Goal: Task Accomplishment & Management: Complete application form

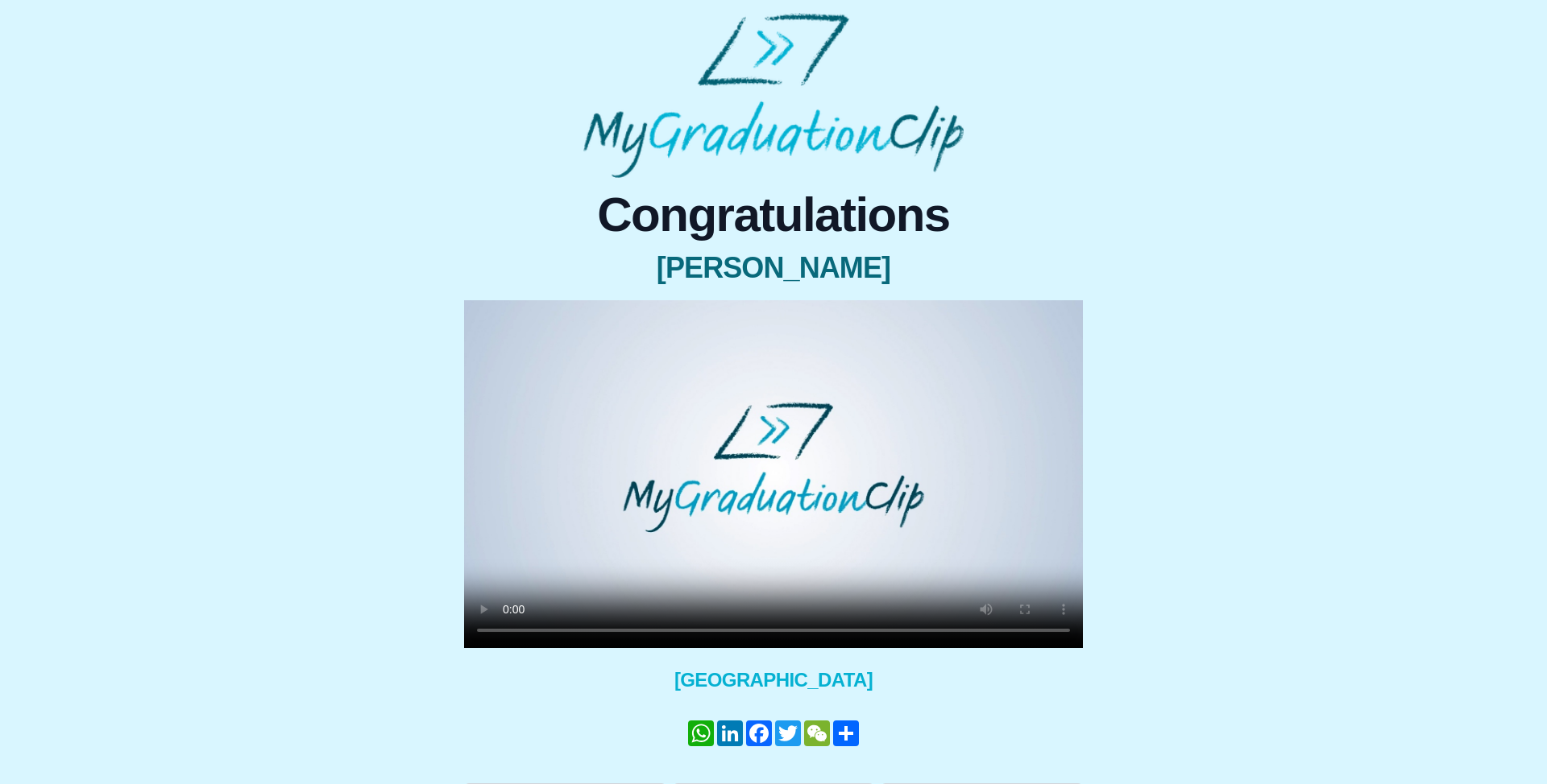
scroll to position [43, 0]
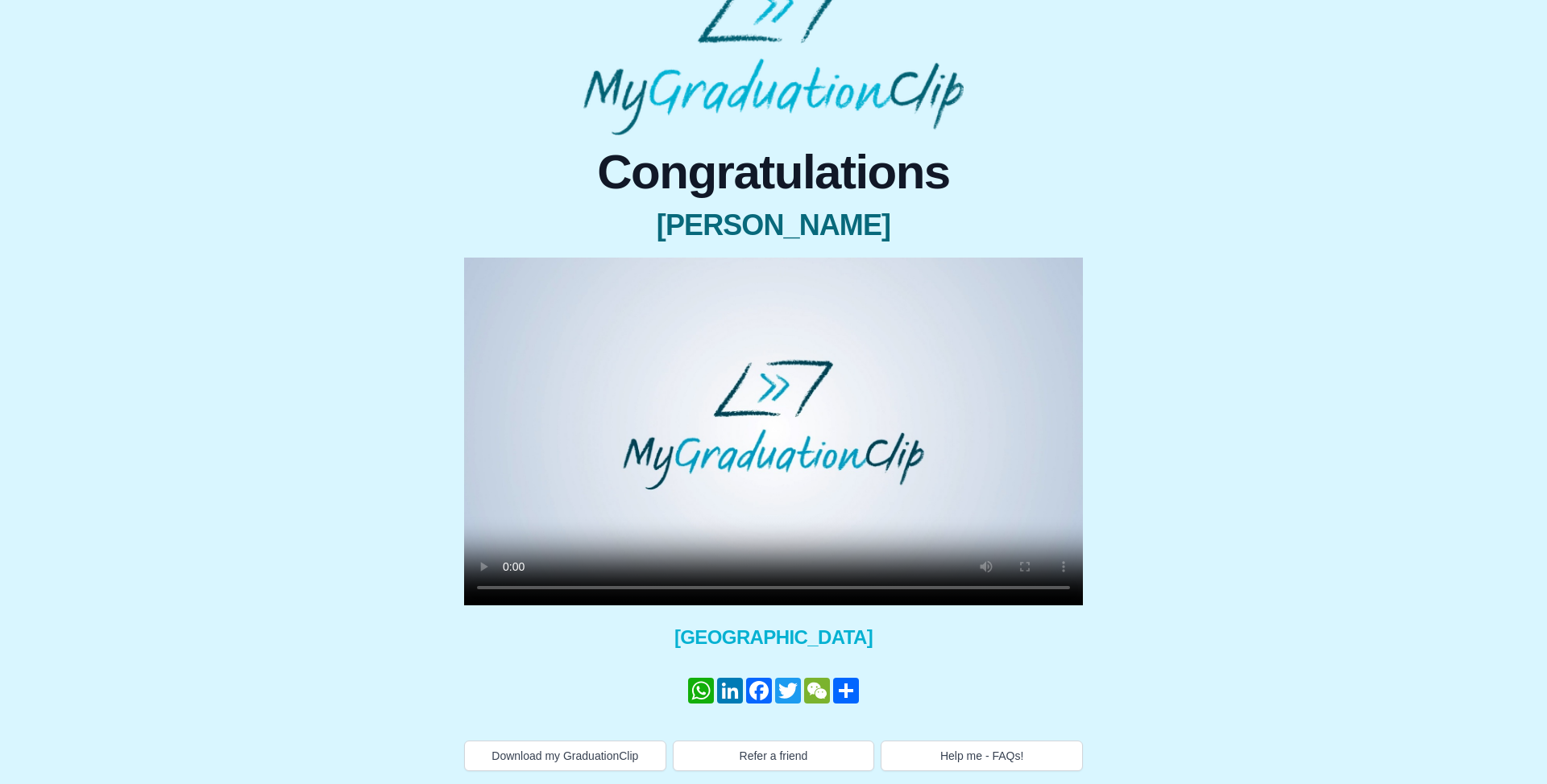
click at [1343, 120] on div "Congratulations UBAID ULLAH × Share your GraduationClip now! WhatsApp LinkedIn …" at bounding box center [773, 370] width 1521 height 801
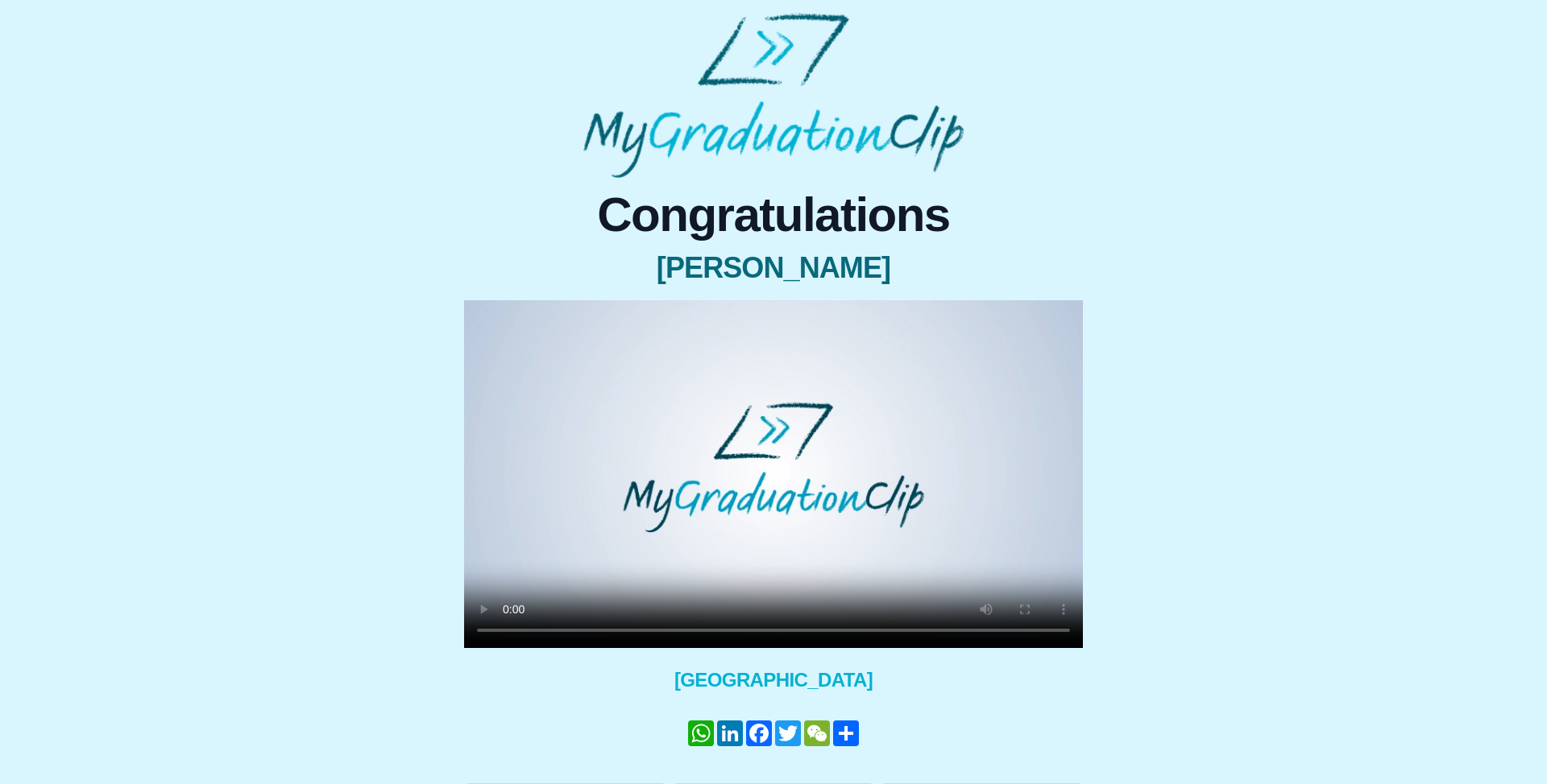
click at [711, 500] on video at bounding box center [773, 474] width 619 height 348
click at [696, 532] on video at bounding box center [773, 474] width 619 height 348
click at [692, 537] on video at bounding box center [773, 474] width 619 height 348
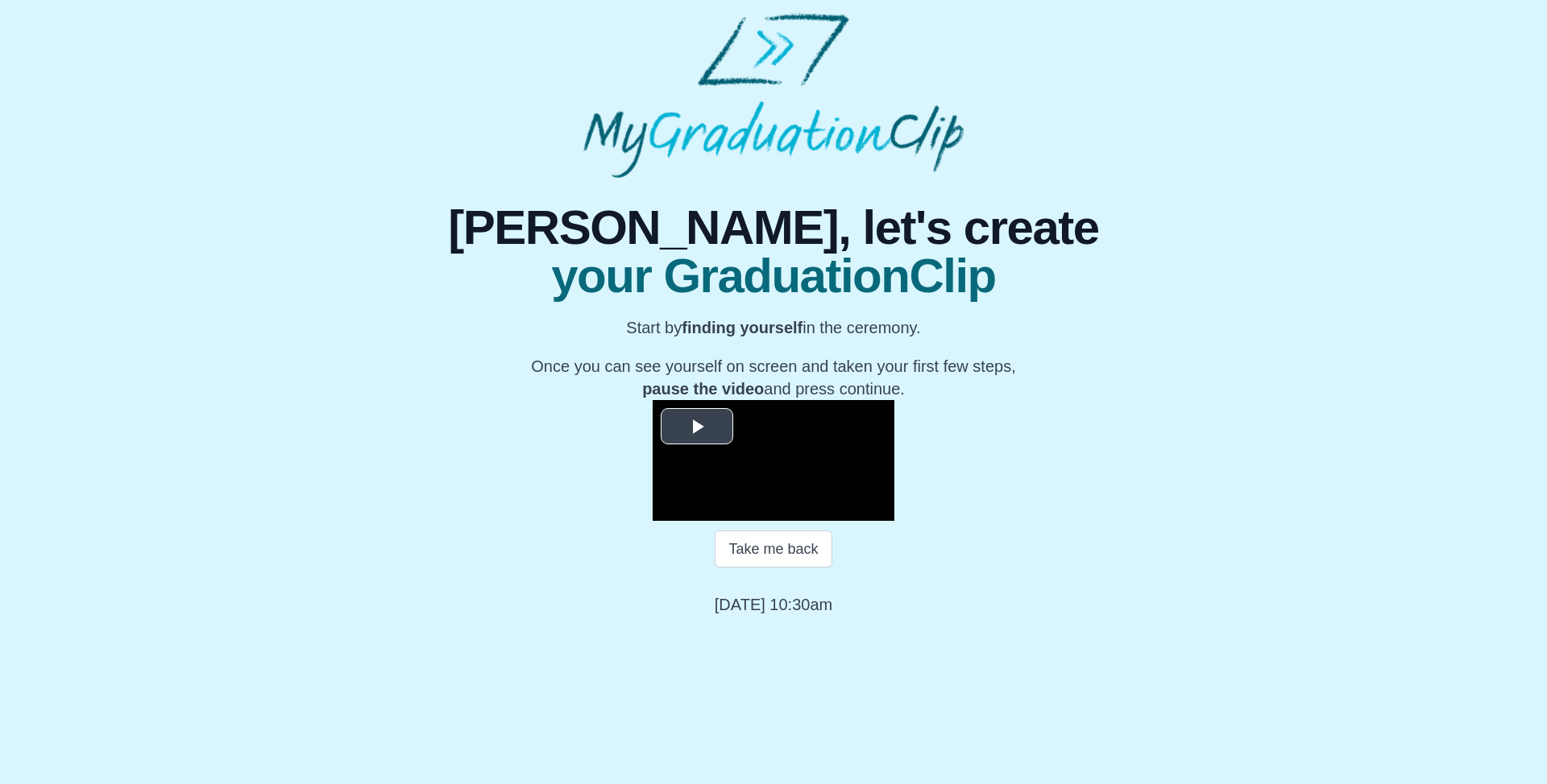
scroll to position [111, 0]
click at [793, 568] on button "Take me back" at bounding box center [773, 549] width 117 height 37
click at [881, 518] on video "Video Player" at bounding box center [773, 461] width 242 height 121
click at [894, 512] on video "Video Player" at bounding box center [773, 461] width 242 height 121
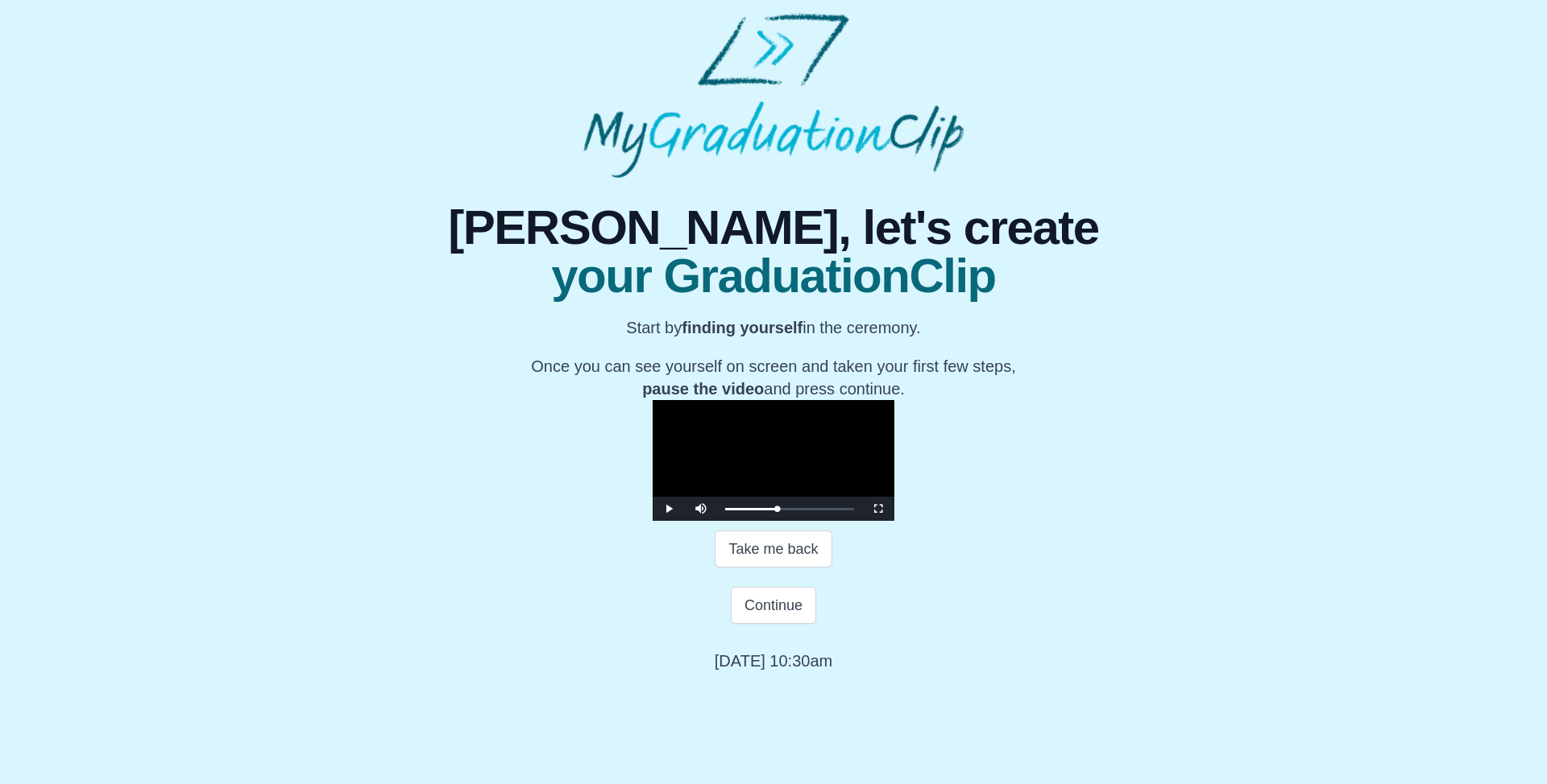
drag, startPoint x: 1254, startPoint y: 214, endPoint x: 1198, endPoint y: 258, distance: 71.2
click at [1254, 215] on div "**********" at bounding box center [773, 424] width 1521 height 494
click at [882, 412] on video "Video Player" at bounding box center [773, 461] width 242 height 121
click at [894, 422] on video "Video Player" at bounding box center [773, 461] width 242 height 121
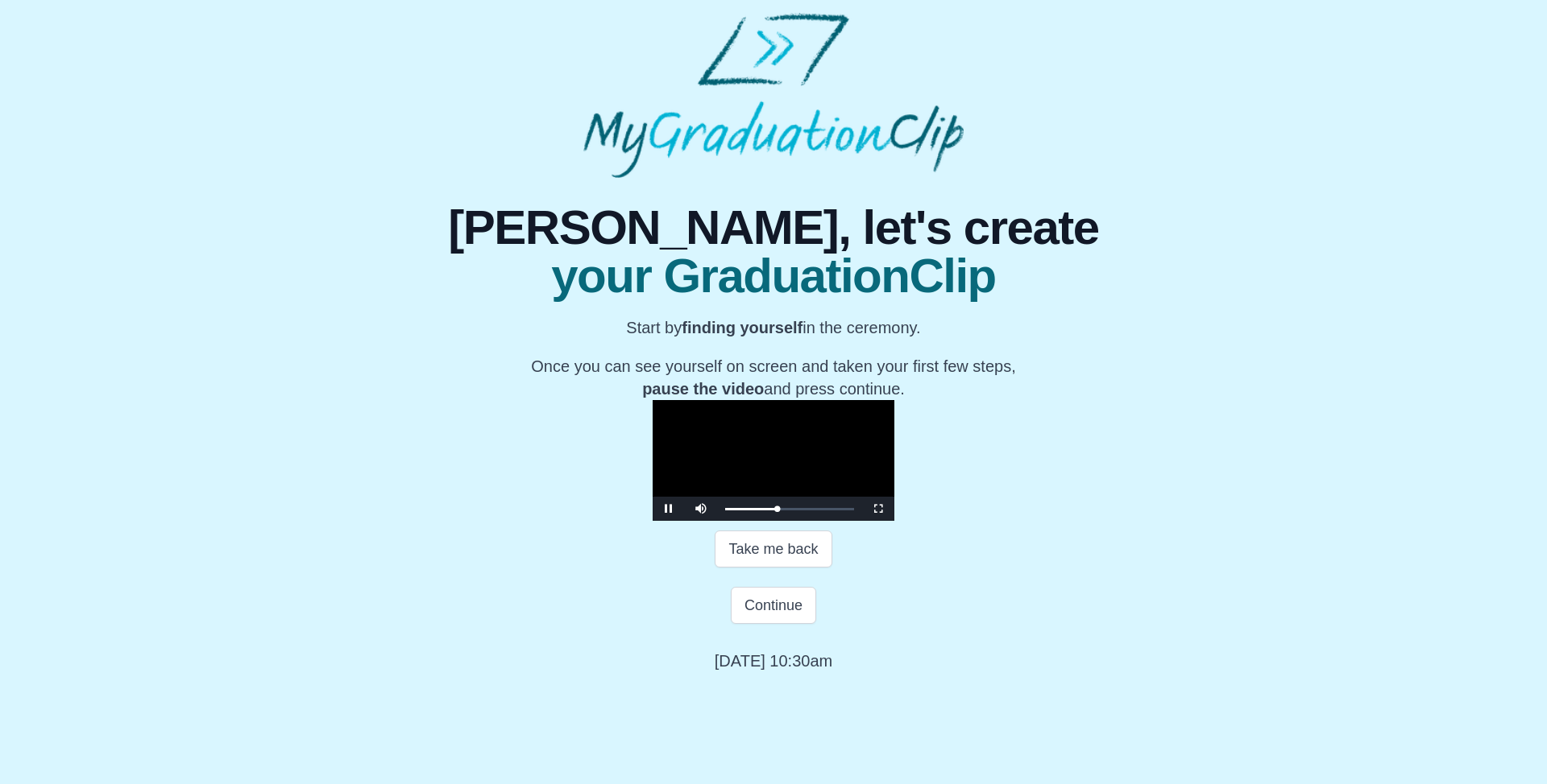
click at [894, 422] on video "Video Player" at bounding box center [773, 461] width 242 height 121
click at [792, 624] on button "Continue" at bounding box center [773, 605] width 85 height 37
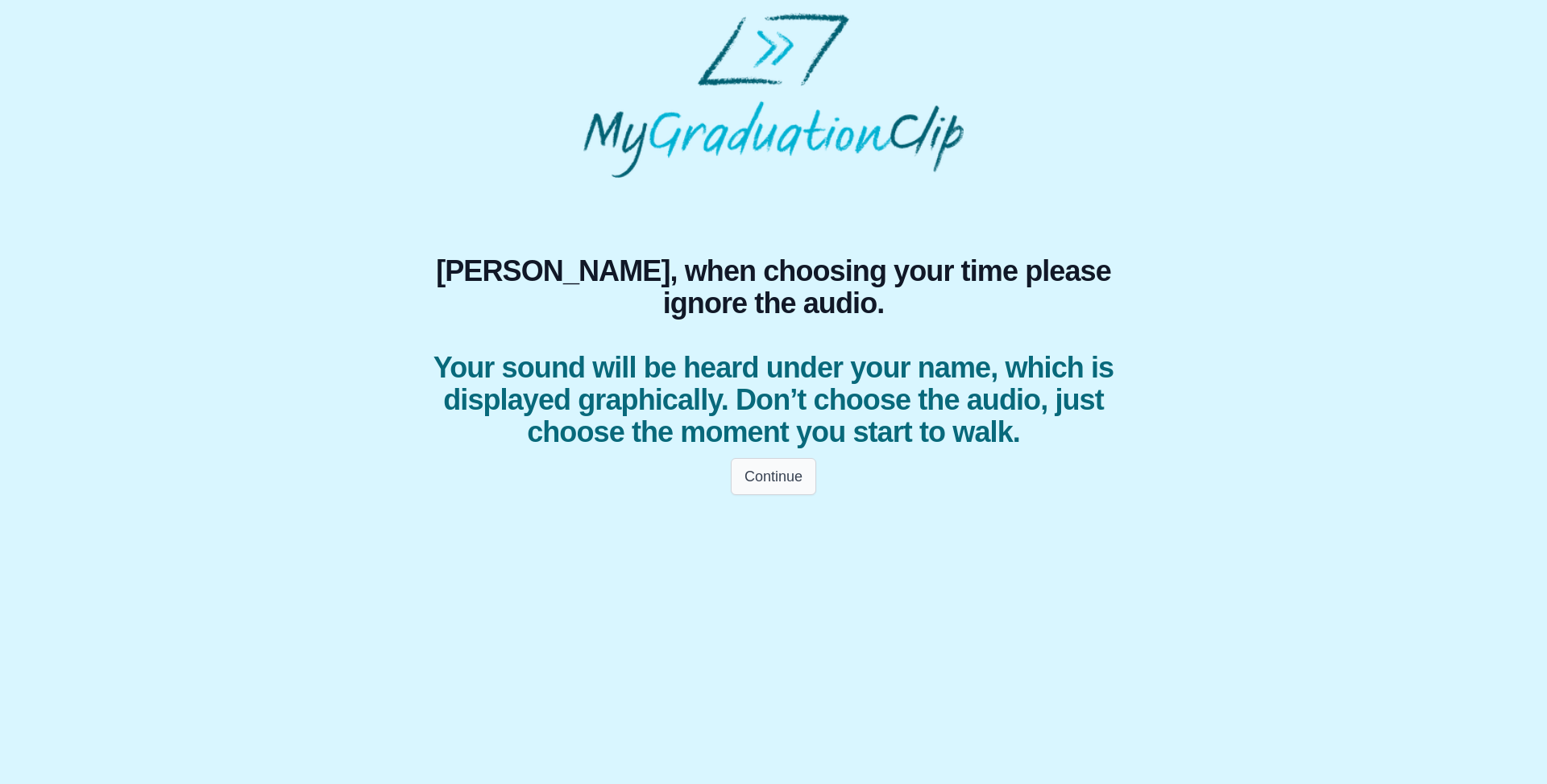
drag, startPoint x: 691, startPoint y: 463, endPoint x: 753, endPoint y: 456, distance: 62.4
click at [700, 464] on div "Continue" at bounding box center [773, 477] width 773 height 57
click at [753, 458] on button "Continue" at bounding box center [773, 476] width 85 height 37
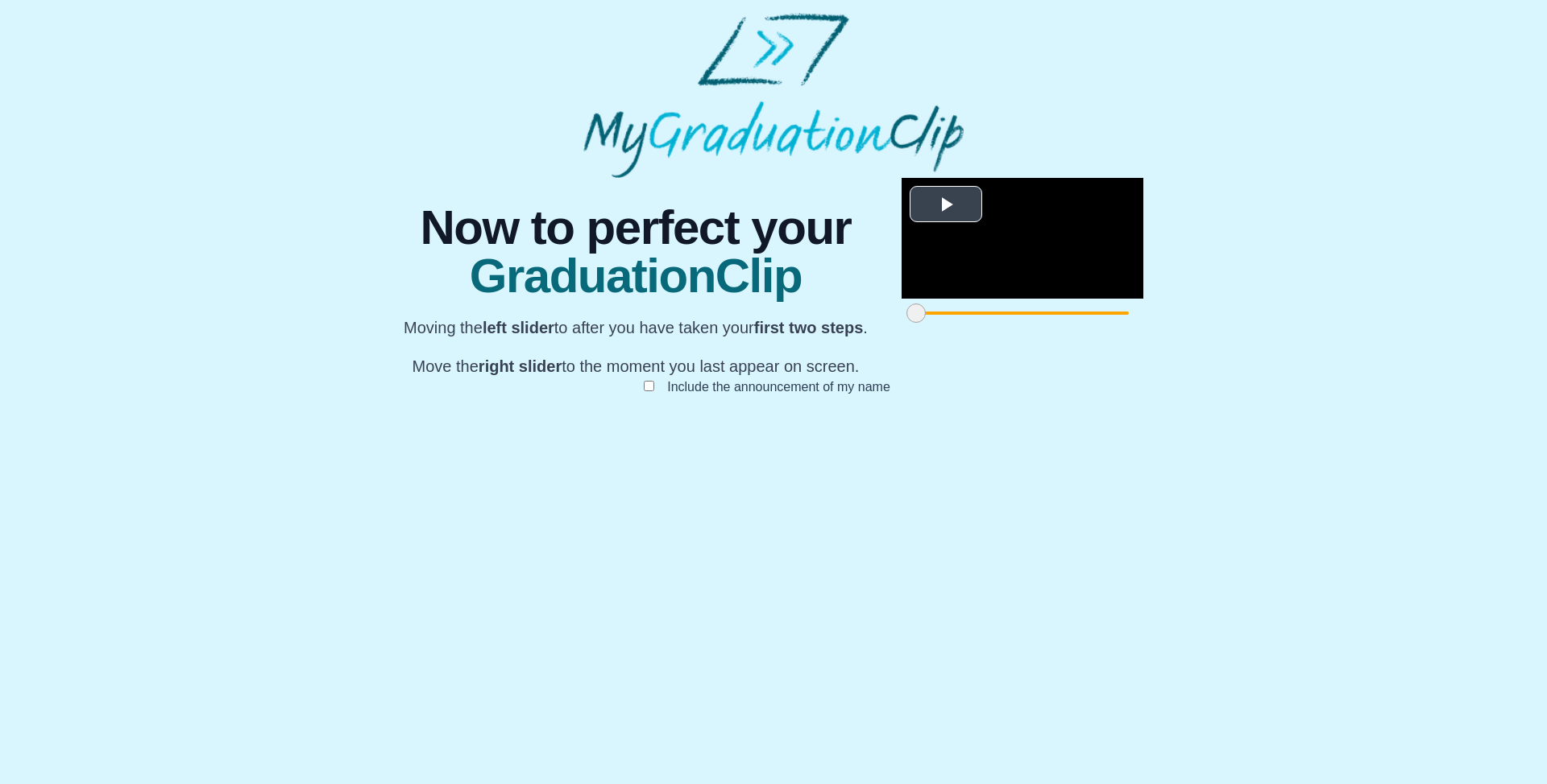
scroll to position [72, 0]
drag, startPoint x: 451, startPoint y: 707, endPoint x: 931, endPoint y: 697, distance: 480.1
click at [1050, 323] on span at bounding box center [1059, 313] width 19 height 19
click at [1044, 323] on span at bounding box center [1054, 313] width 19 height 19
drag, startPoint x: 1108, startPoint y: 709, endPoint x: 924, endPoint y: 704, distance: 184.1
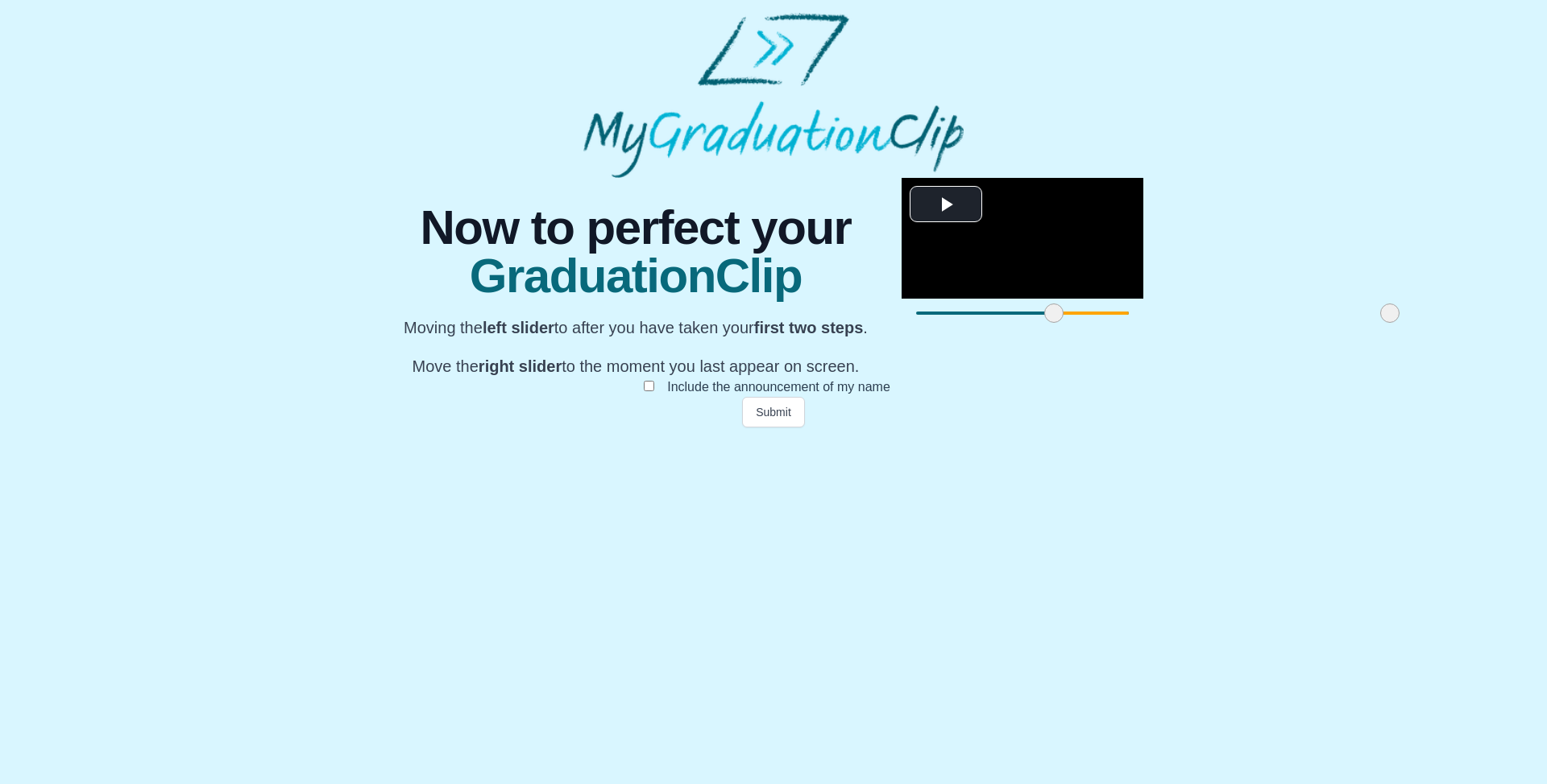
click at [1380, 323] on span at bounding box center [1389, 313] width 19 height 19
click at [774, 428] on button "Submit" at bounding box center [773, 412] width 62 height 30
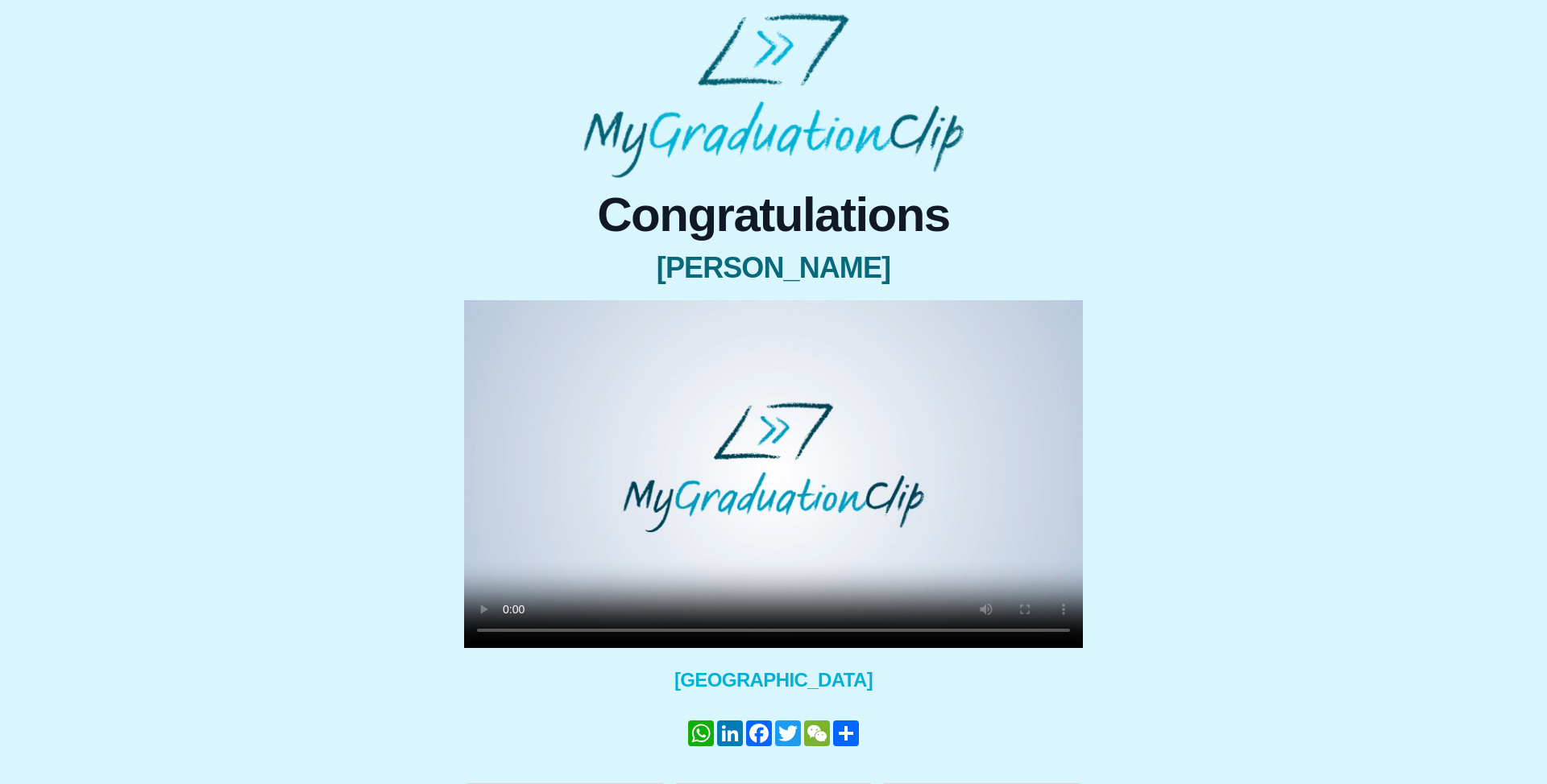
click at [690, 452] on video at bounding box center [773, 474] width 619 height 348
click at [694, 463] on video at bounding box center [773, 474] width 619 height 348
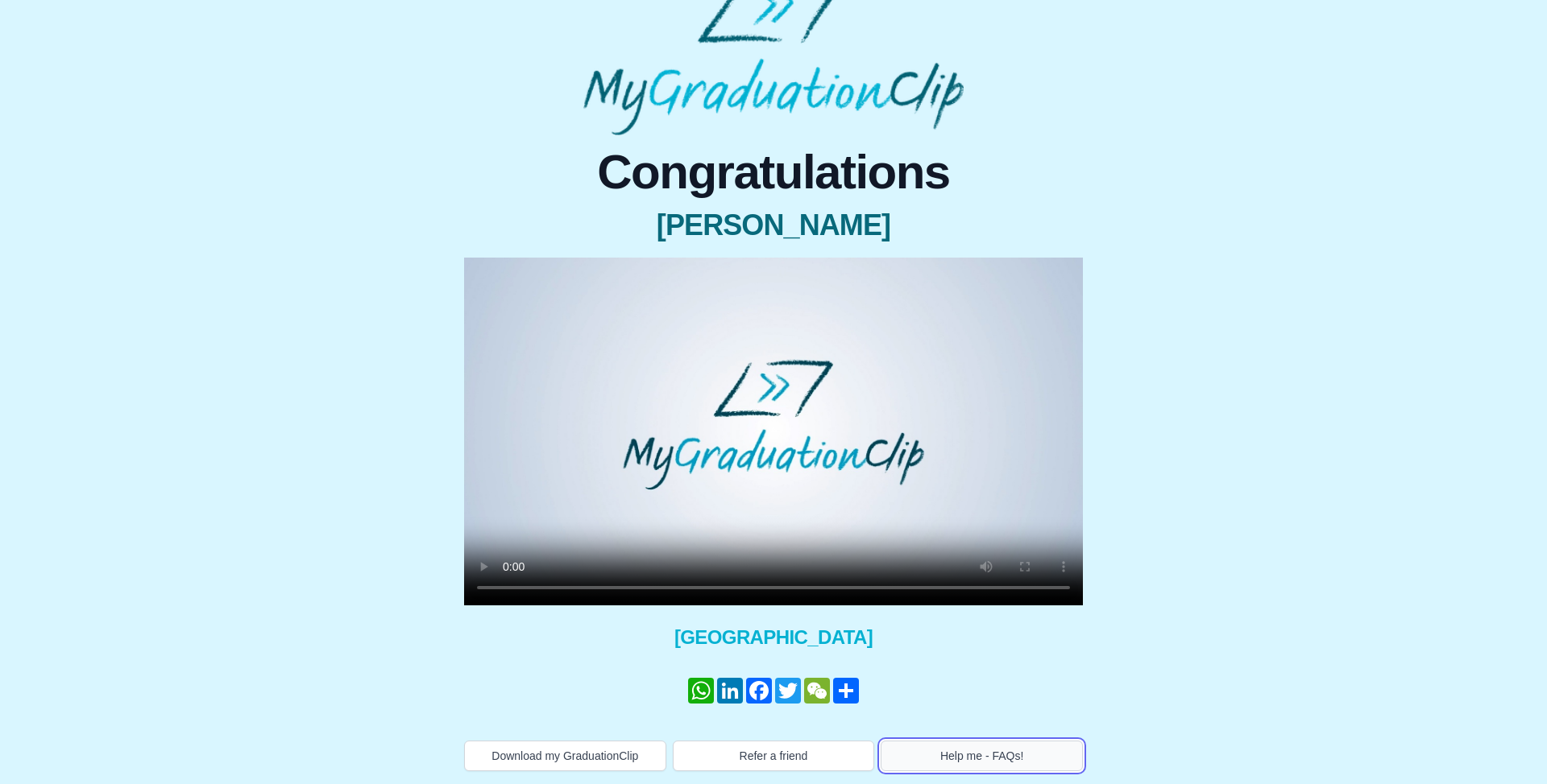
click at [1006, 752] on button "Help me - FAQs!" at bounding box center [982, 756] width 202 height 30
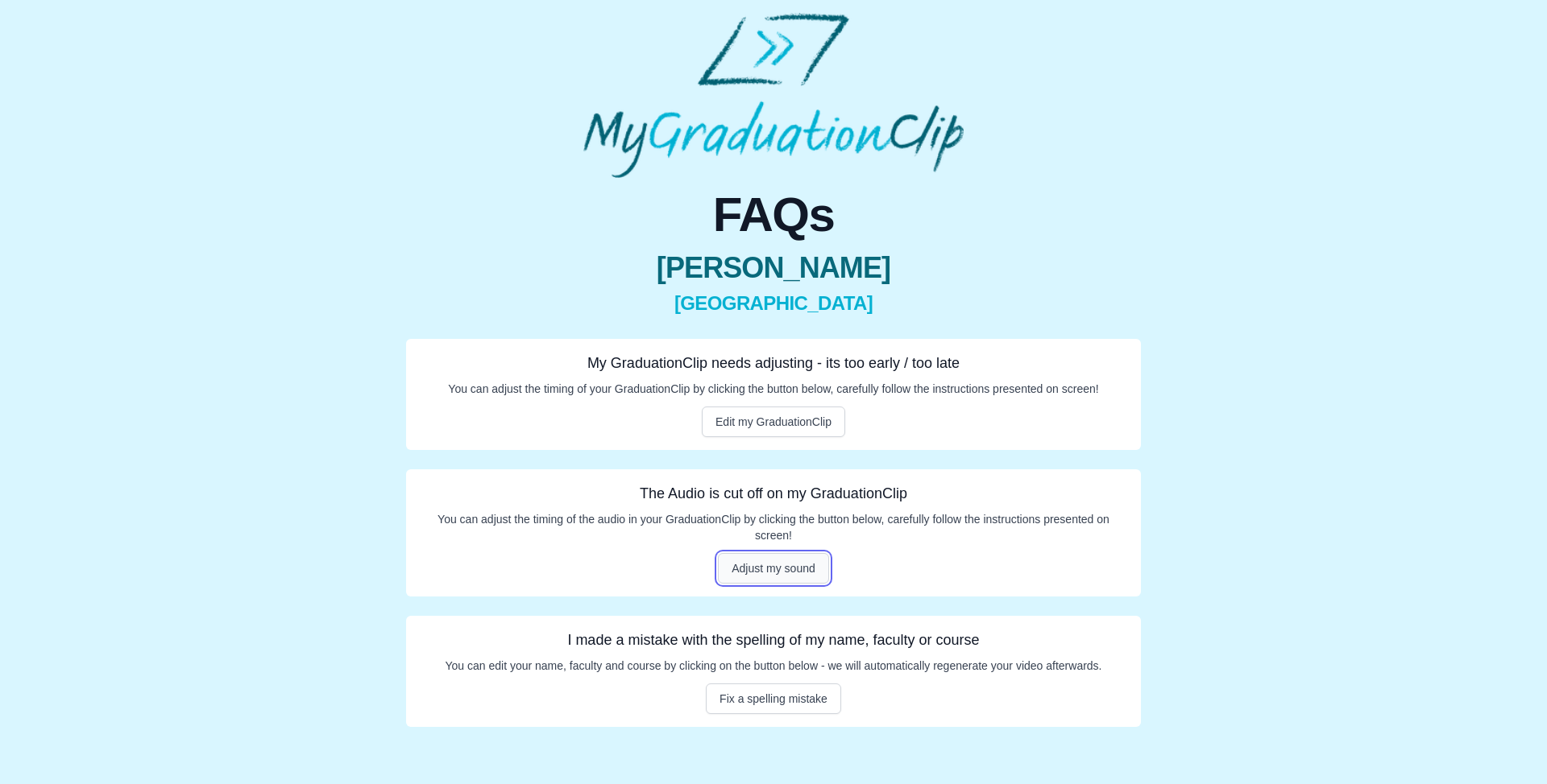
click at [807, 562] on button "Adjust my sound" at bounding box center [773, 569] width 112 height 30
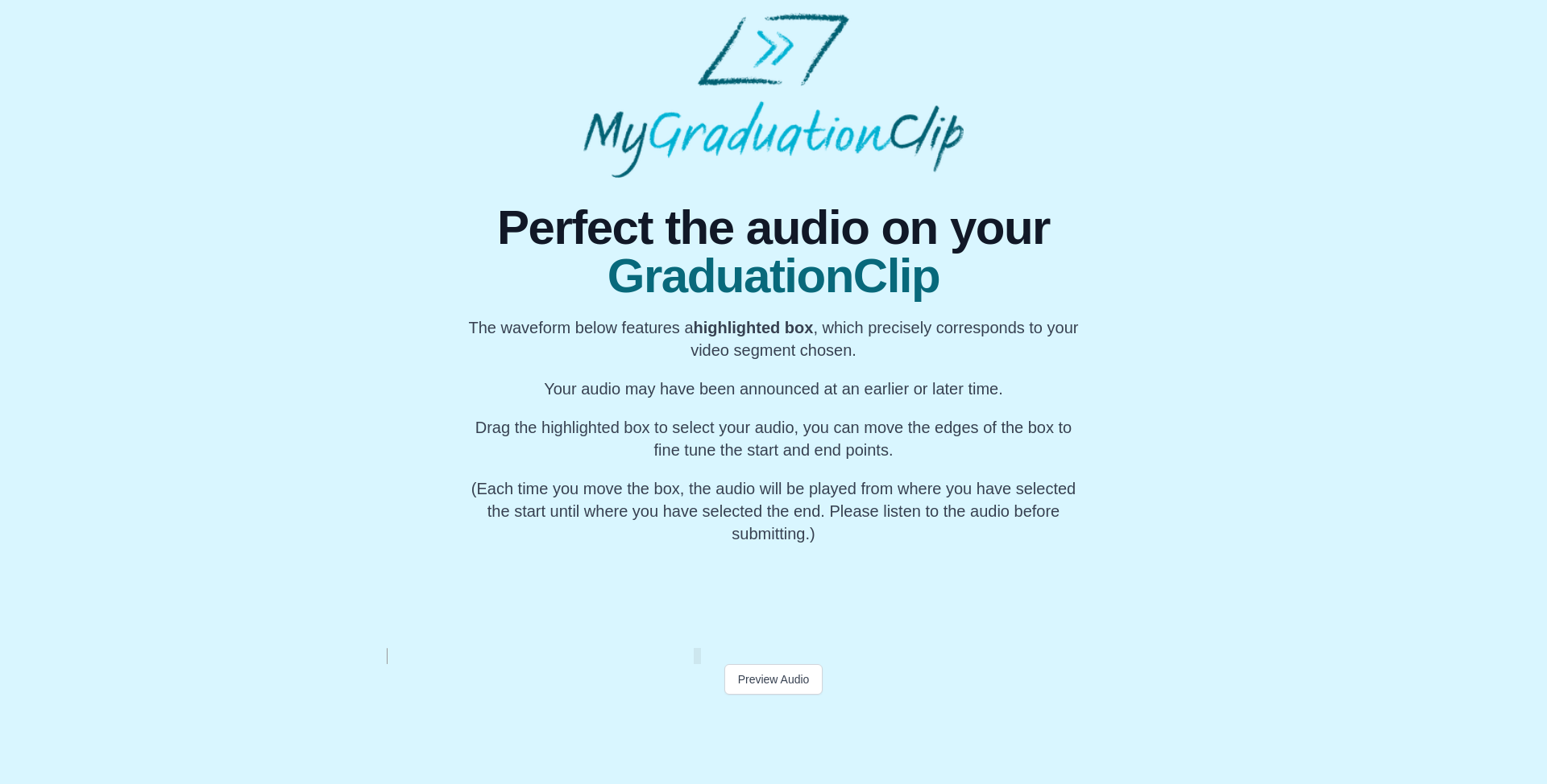
scroll to position [0, 32553]
click at [749, 599] on div "My Name" at bounding box center [744, 596] width 60 height 103
click at [823, 599] on div "My Name" at bounding box center [815, 596] width 60 height 103
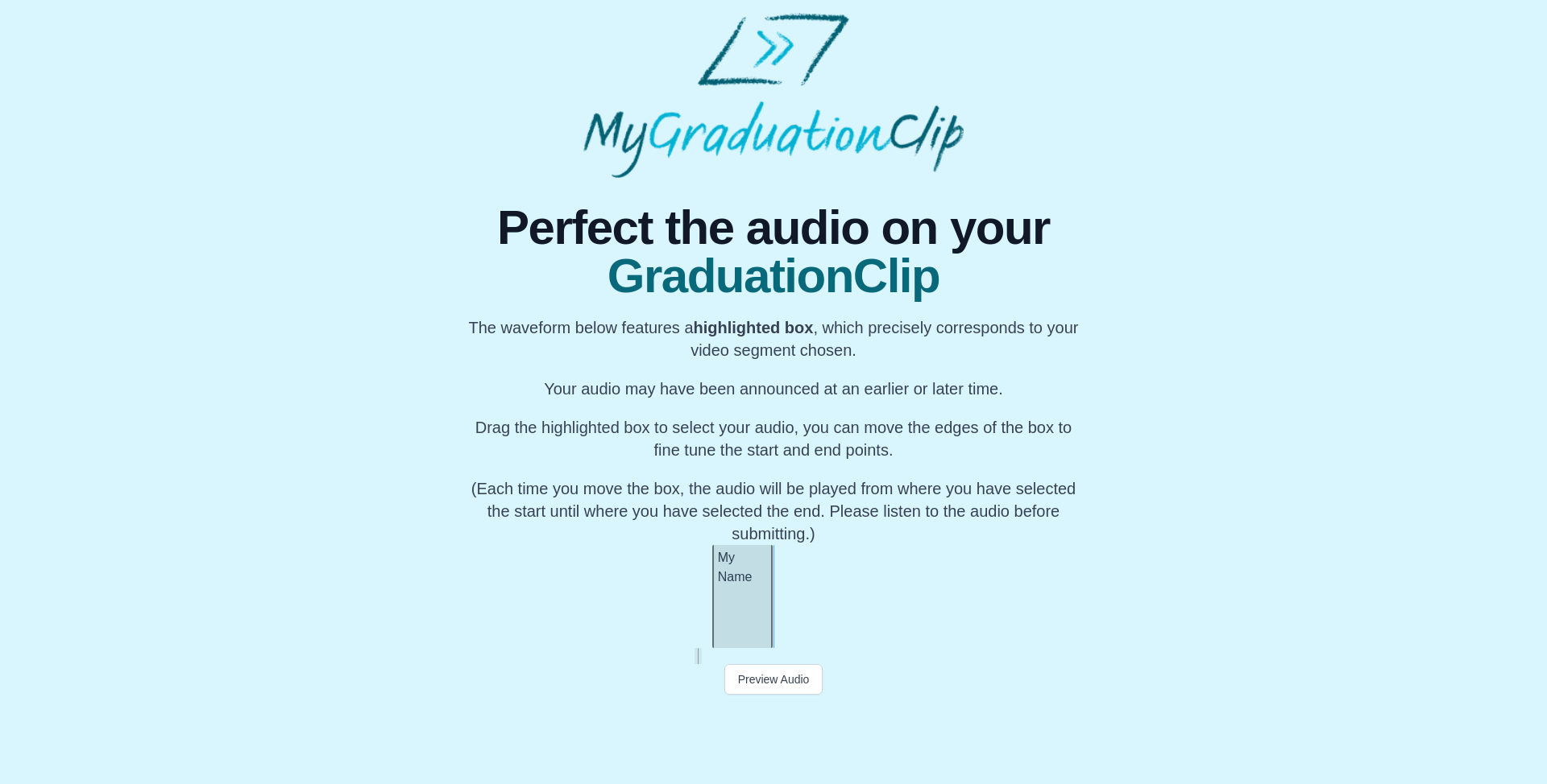
click at [736, 606] on div "My Name" at bounding box center [743, 596] width 60 height 103
click at [734, 603] on div "My Name" at bounding box center [743, 596] width 60 height 103
click at [770, 680] on button "Pause" at bounding box center [773, 679] width 60 height 30
click at [770, 681] on button "Preview Audio" at bounding box center [773, 679] width 99 height 30
click at [788, 709] on button "Submit" at bounding box center [773, 710] width 62 height 30
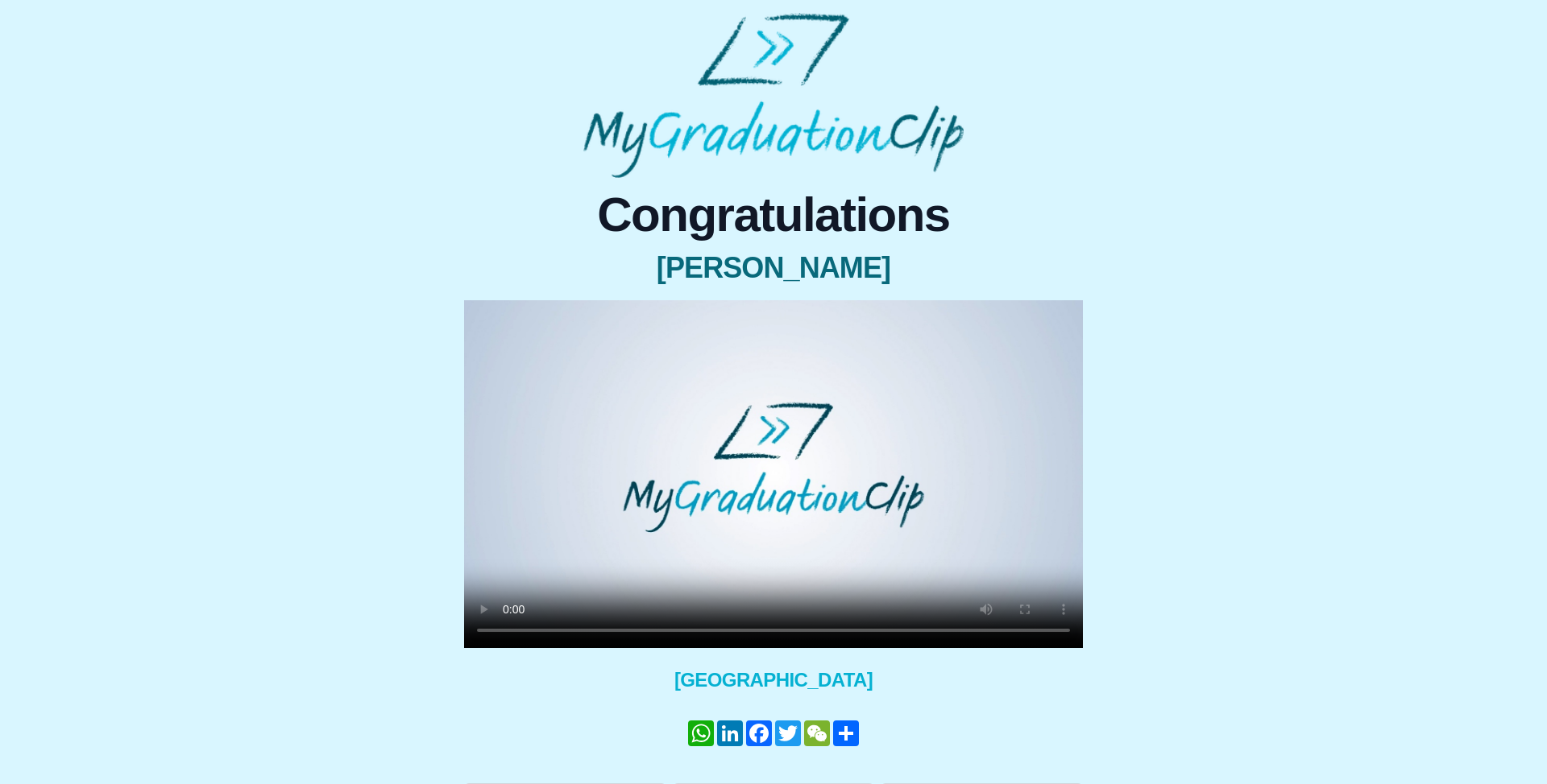
click at [749, 509] on video at bounding box center [773, 474] width 619 height 348
click at [1269, 379] on div "Congratulations Sila Uyan × Share your GraduationClip now! WhatsApp LinkedIn Fa…" at bounding box center [773, 495] width 1521 height 636
click at [753, 254] on span "[PERSON_NAME]" at bounding box center [773, 268] width 619 height 32
click at [739, 444] on video at bounding box center [773, 474] width 619 height 348
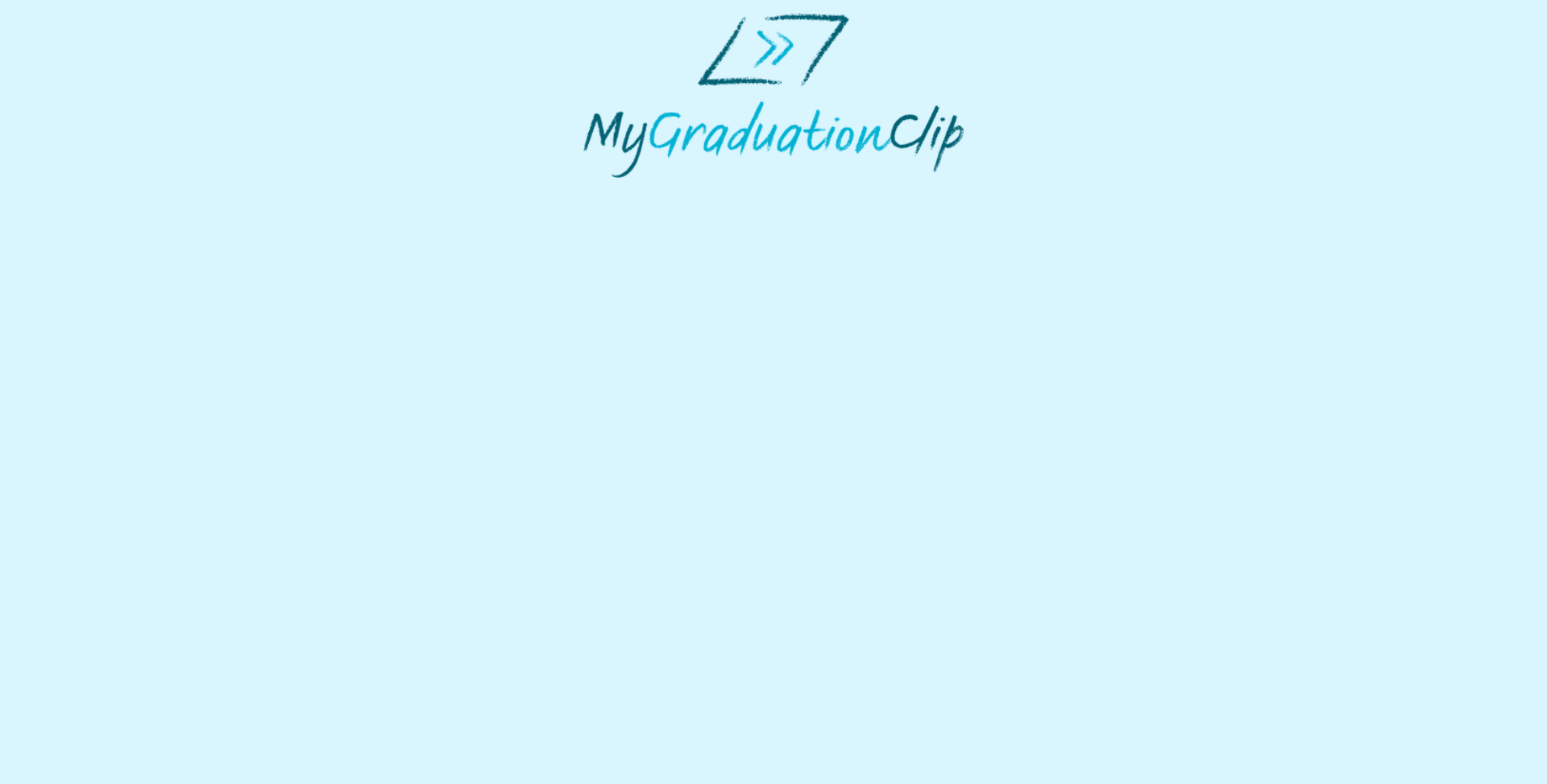
select select "**********"
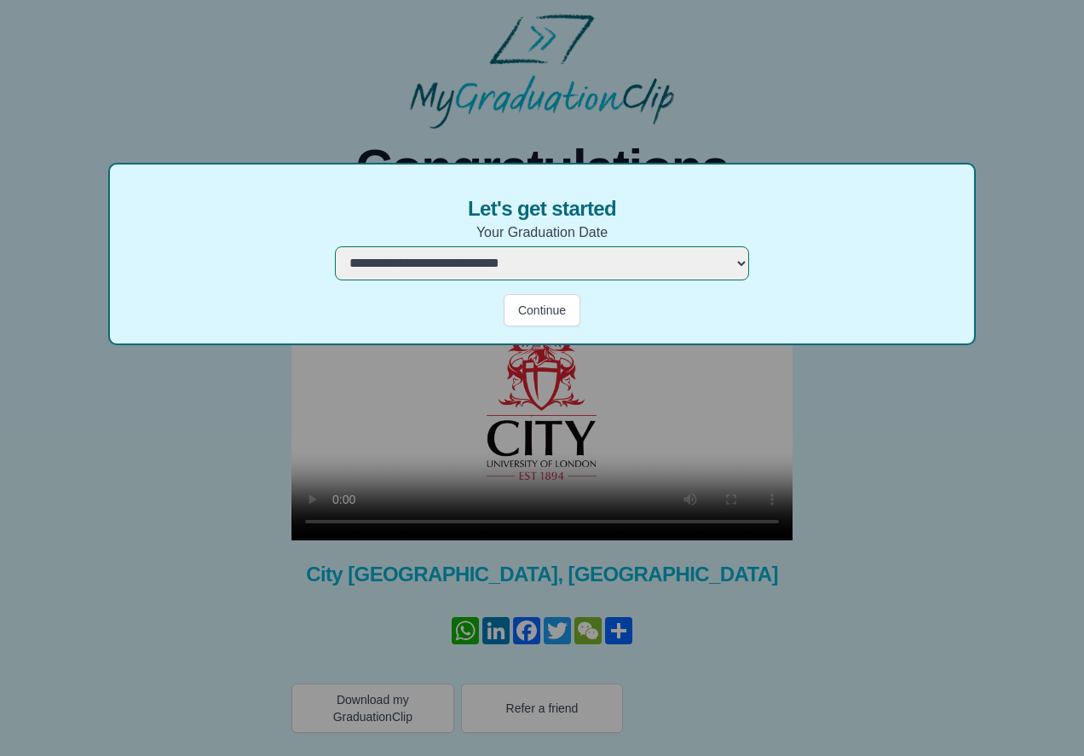
click at [967, 173] on div "**********" at bounding box center [542, 254] width 868 height 182
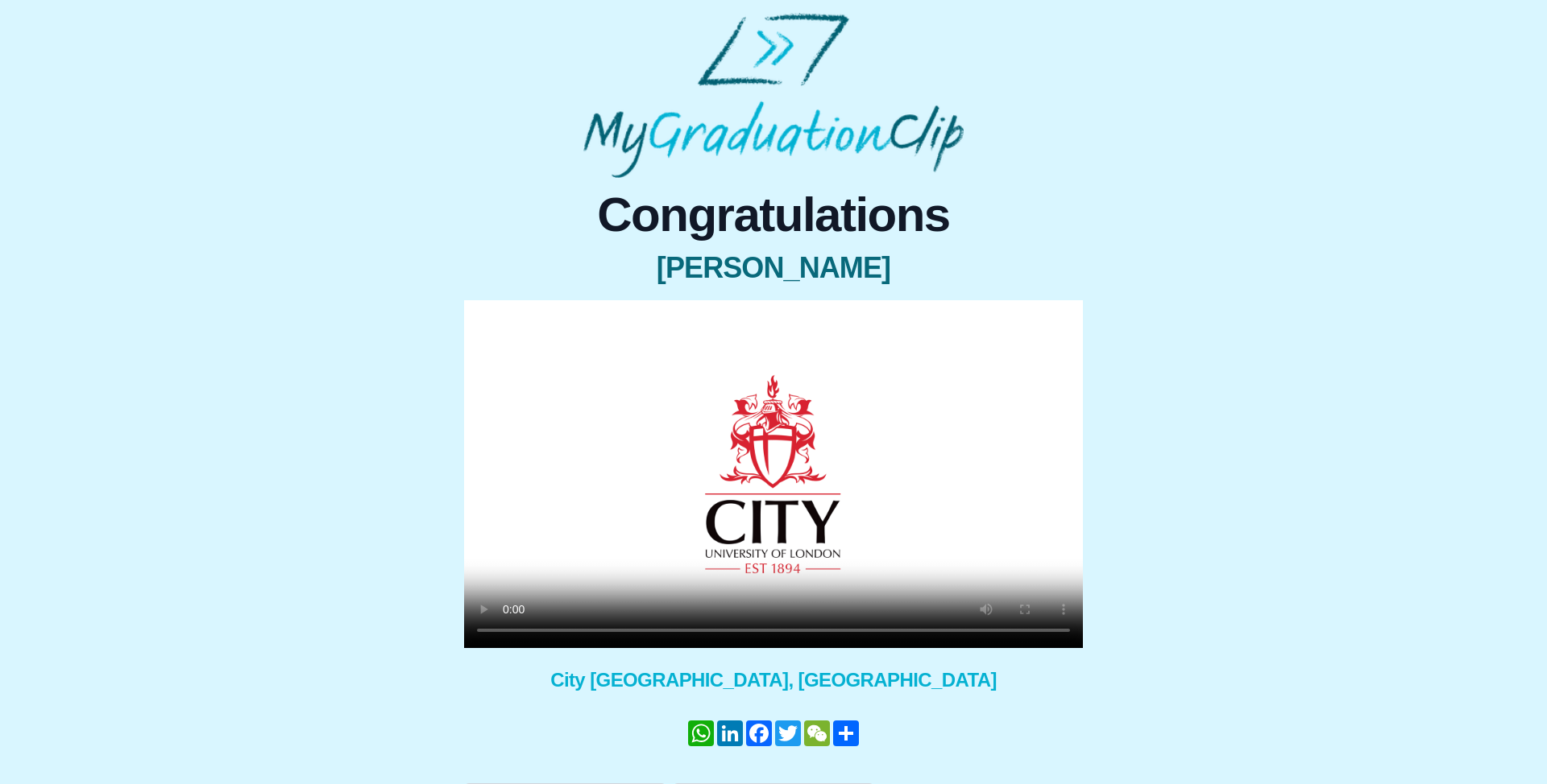
click at [710, 564] on video at bounding box center [773, 474] width 619 height 348
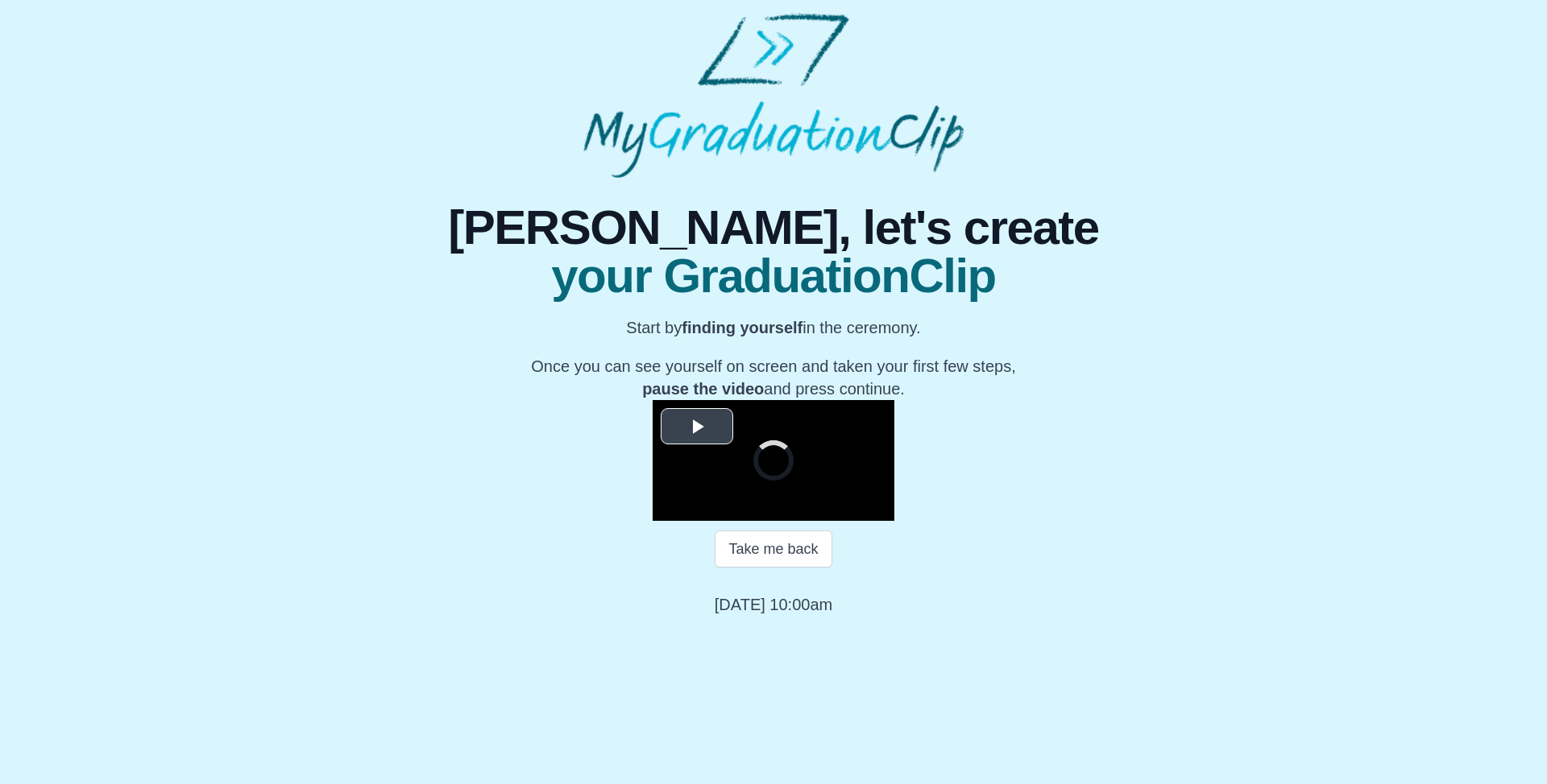
scroll to position [111, 0]
click at [767, 568] on button "Take me back" at bounding box center [773, 549] width 117 height 37
click at [812, 520] on video "Video Player" at bounding box center [773, 461] width 242 height 121
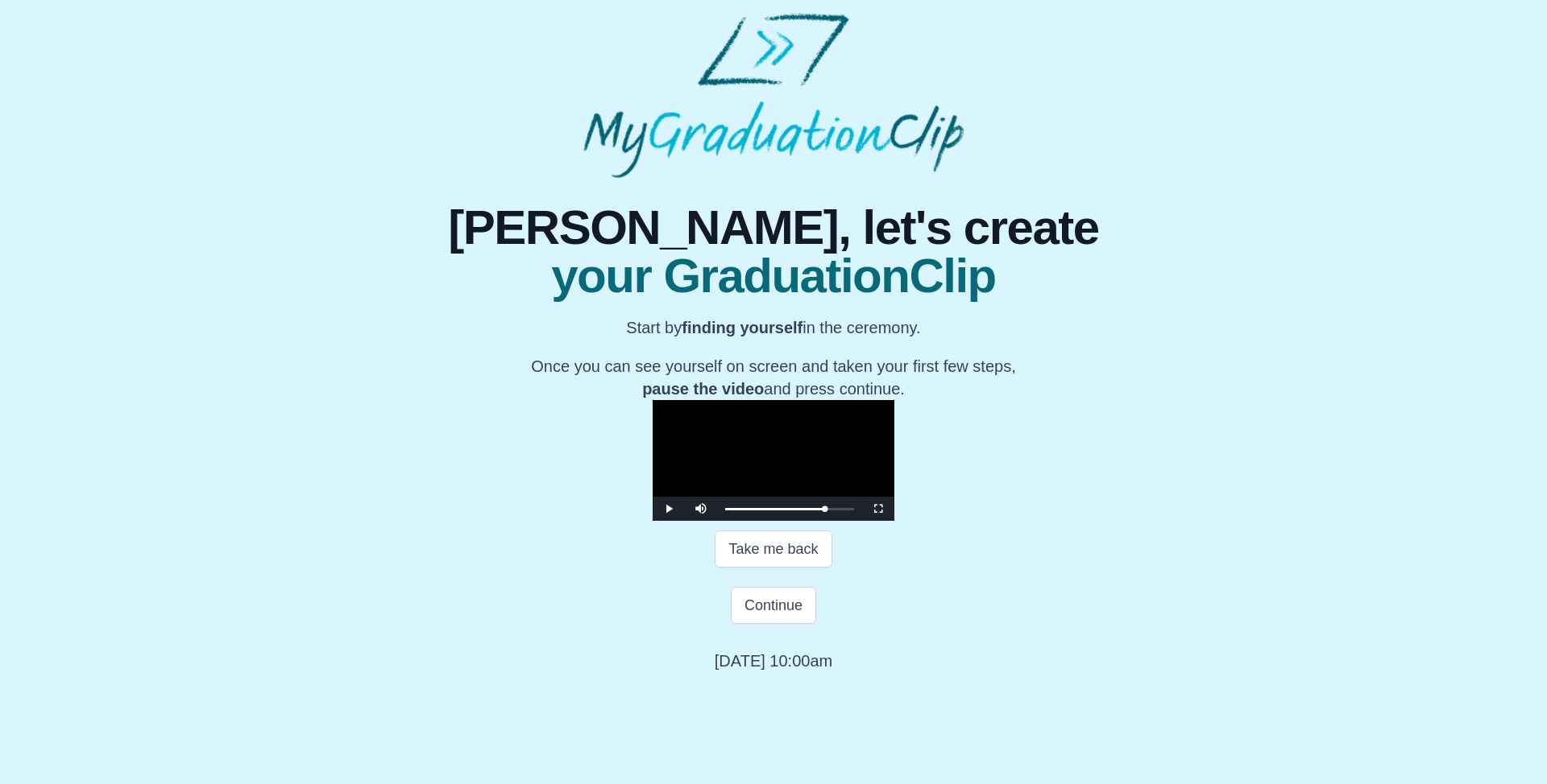
click at [841, 479] on video "Video Player" at bounding box center [773, 461] width 242 height 121
click at [798, 459] on video "Video Player" at bounding box center [773, 461] width 242 height 121
click at [797, 459] on video "Video Player" at bounding box center [773, 461] width 242 height 121
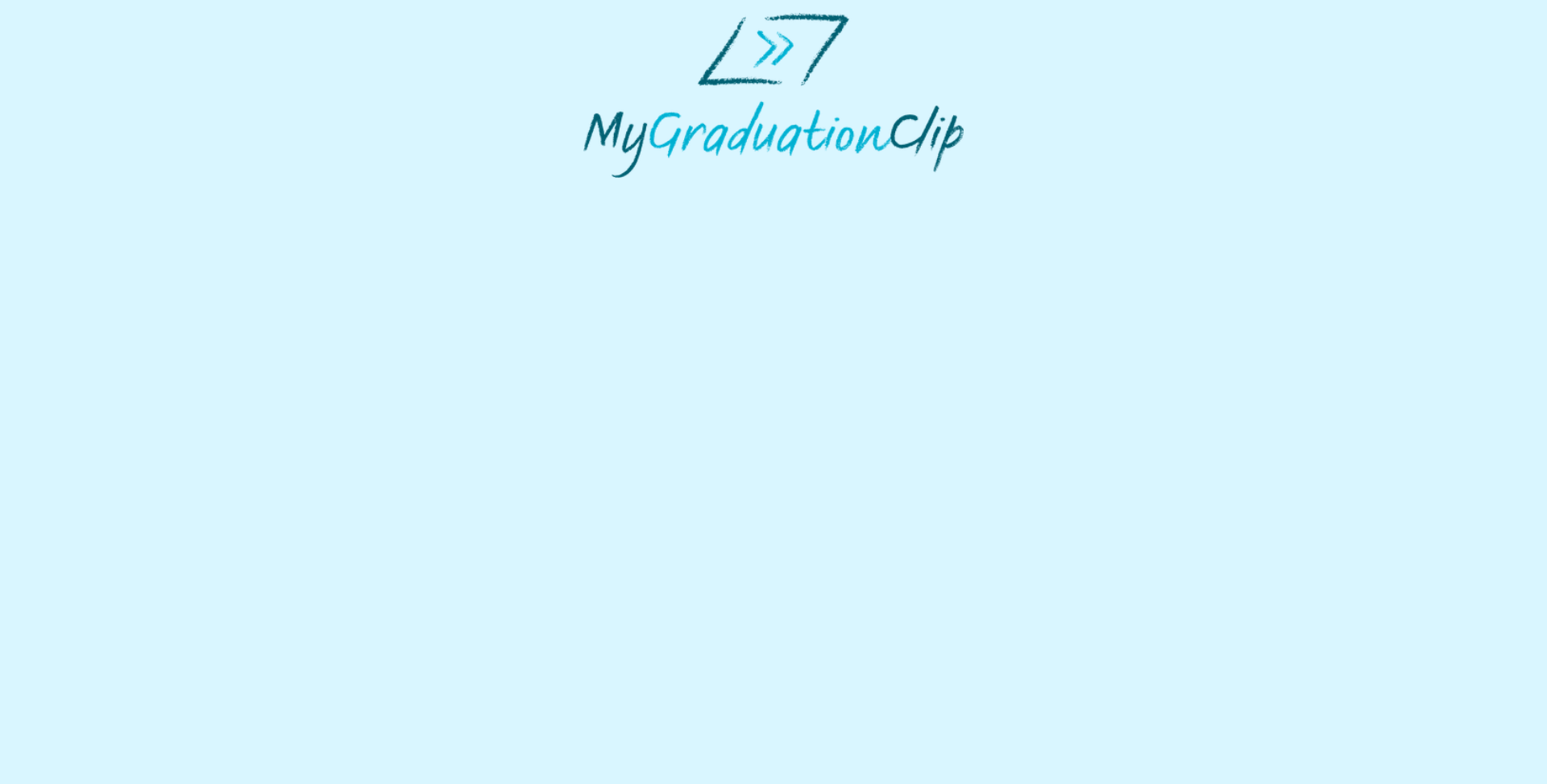
select select "**********"
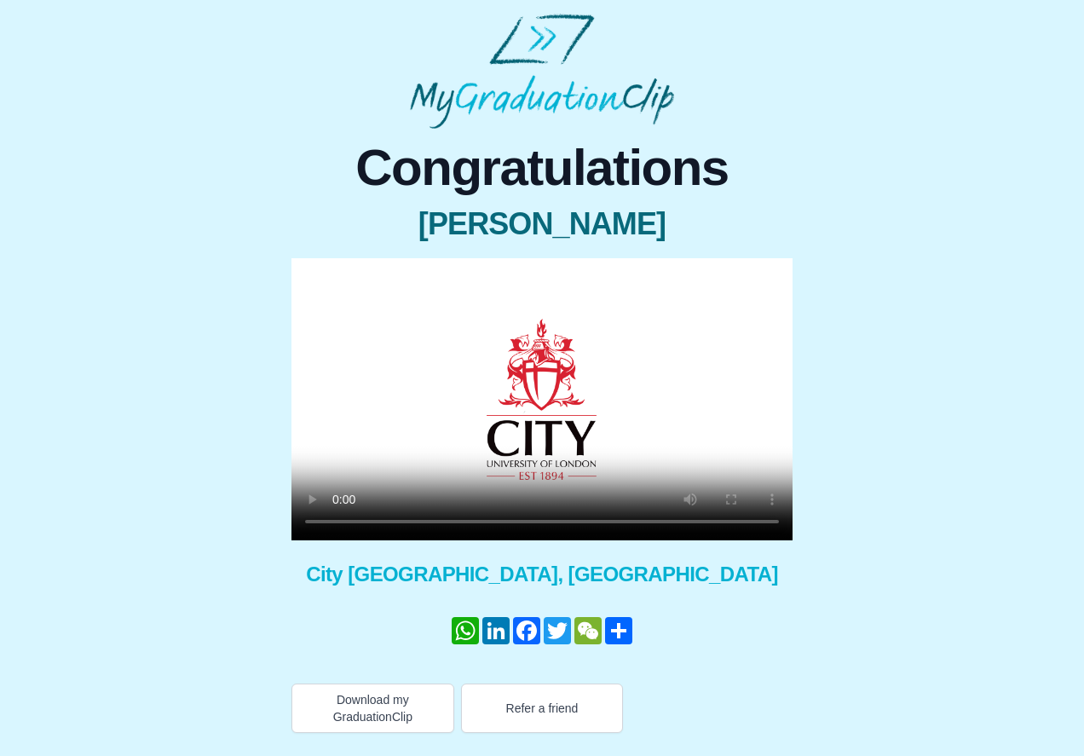
click at [838, 662] on div "**********" at bounding box center [542, 431] width 1057 height 604
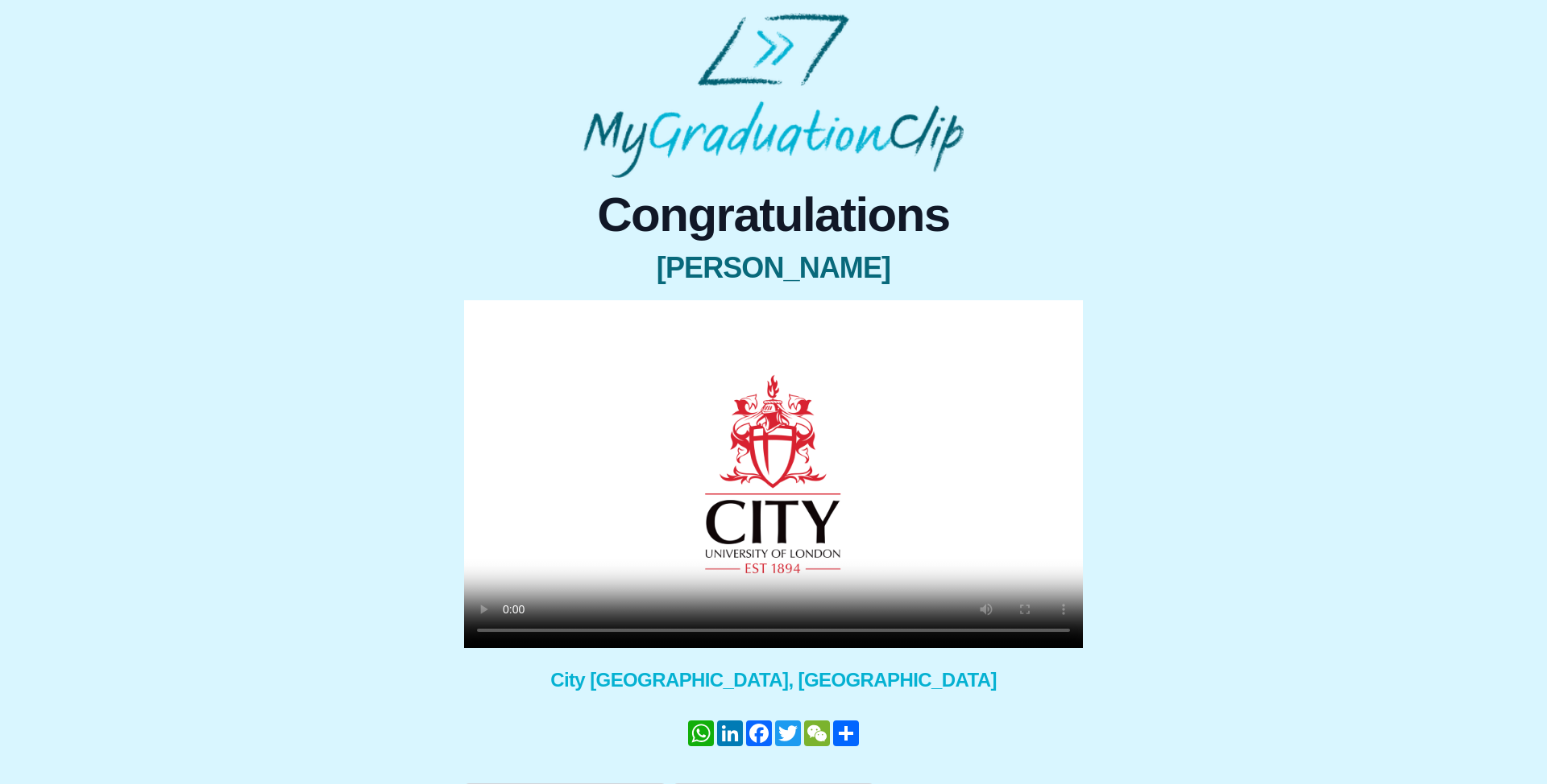
click at [1032, 418] on video at bounding box center [773, 474] width 619 height 348
click at [789, 469] on video at bounding box center [773, 474] width 619 height 348
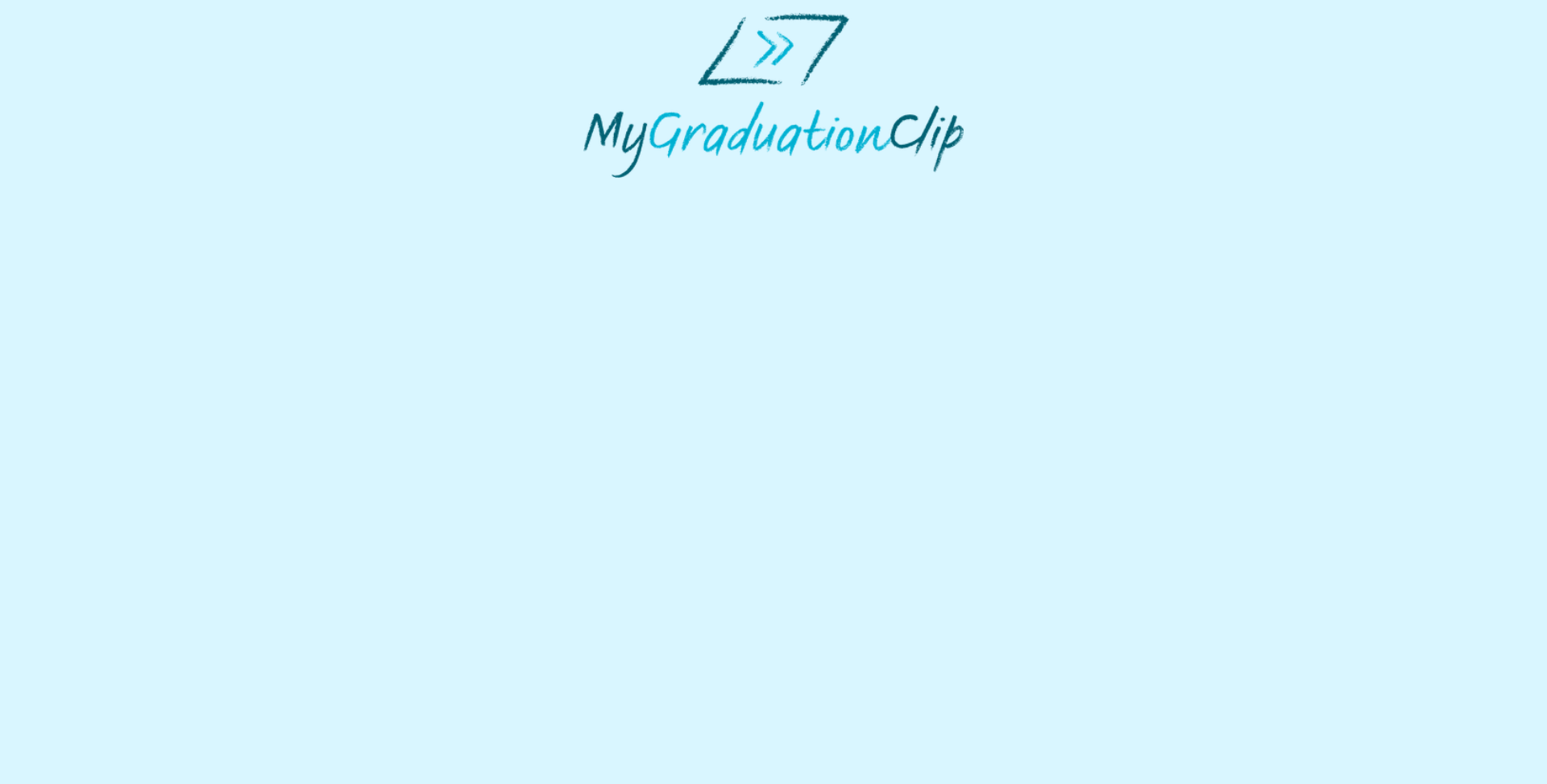
select select "**********"
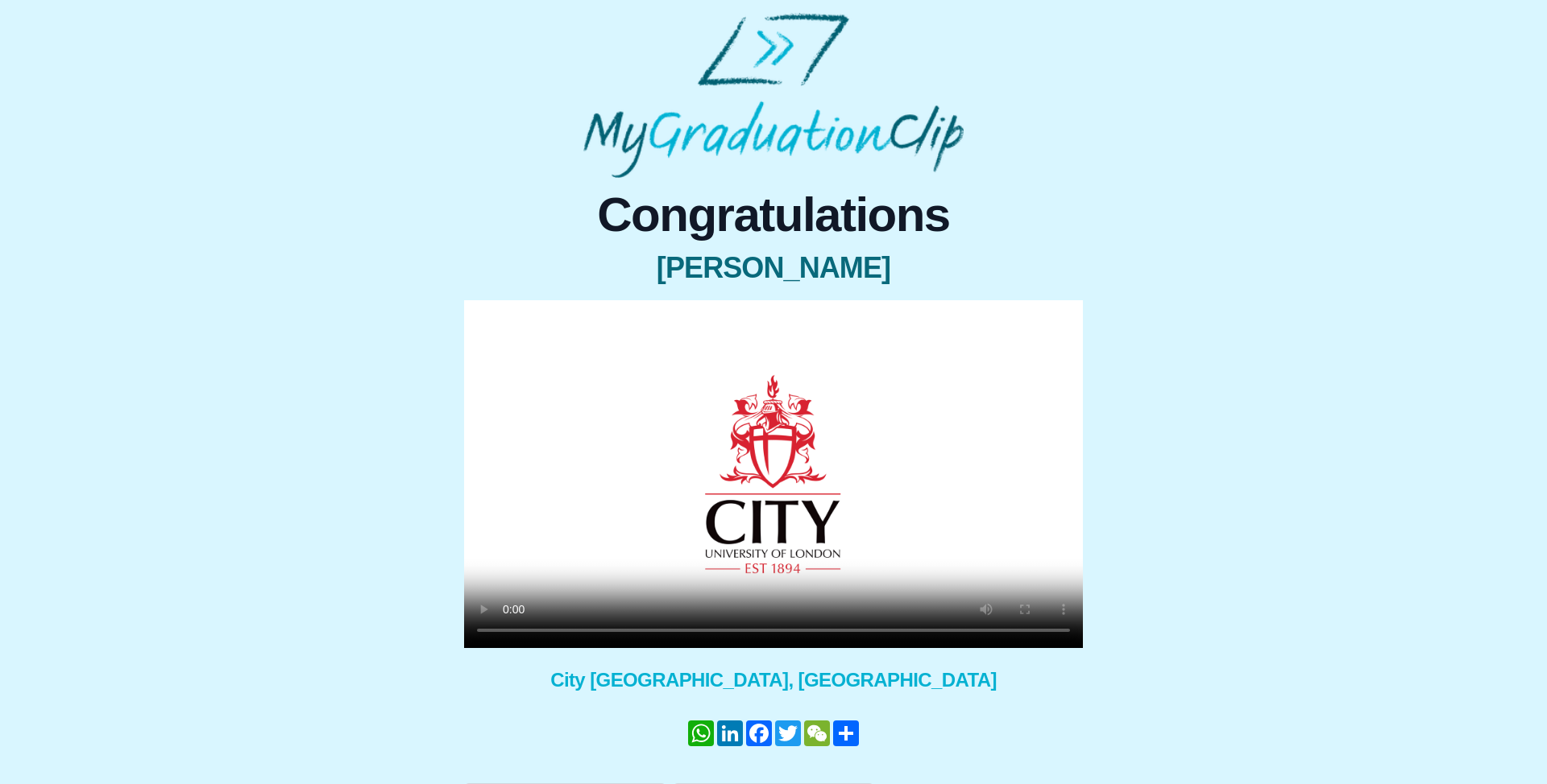
drag, startPoint x: 784, startPoint y: 495, endPoint x: 770, endPoint y: 498, distance: 14.3
click at [783, 495] on video at bounding box center [773, 474] width 619 height 348
click at [938, 507] on video at bounding box center [773, 474] width 619 height 348
click at [829, 448] on video at bounding box center [773, 474] width 619 height 348
click at [893, 398] on video at bounding box center [773, 474] width 619 height 348
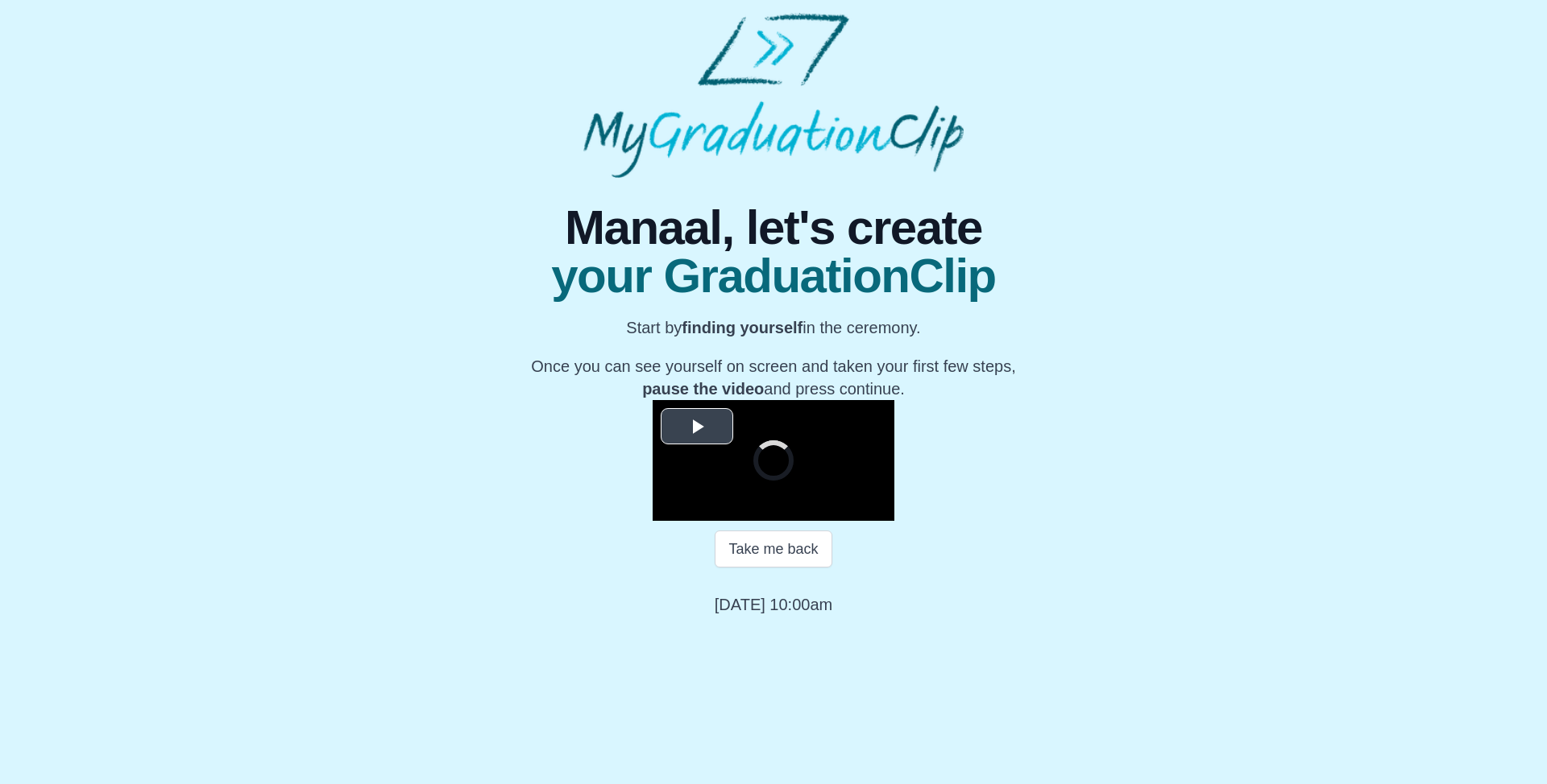
scroll to position [111, 0]
click at [790, 568] on button "Take me back" at bounding box center [773, 549] width 117 height 37
click at [798, 520] on video "Video Player" at bounding box center [773, 461] width 242 height 121
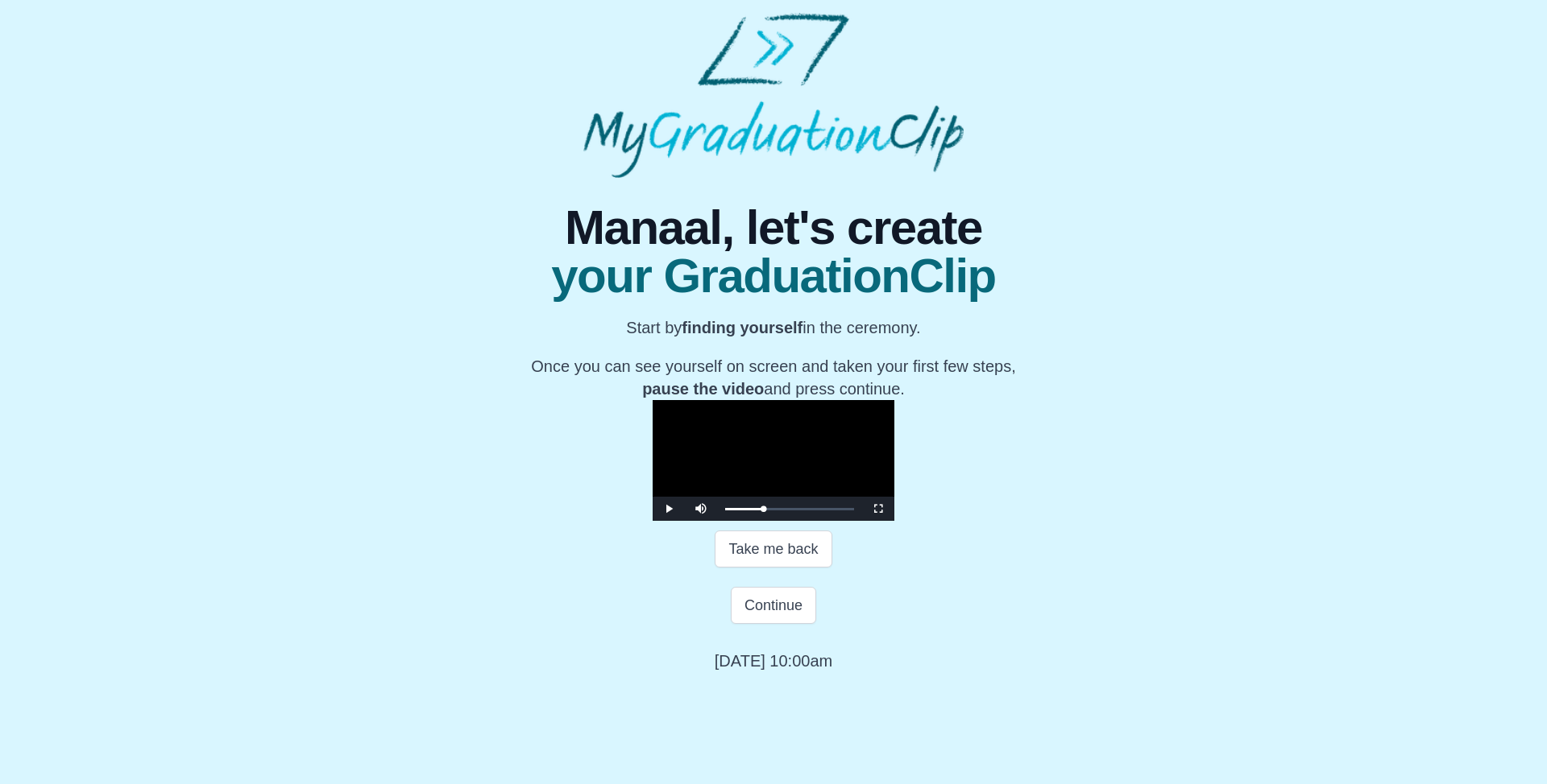
click at [794, 520] on video "Video Player" at bounding box center [773, 461] width 242 height 121
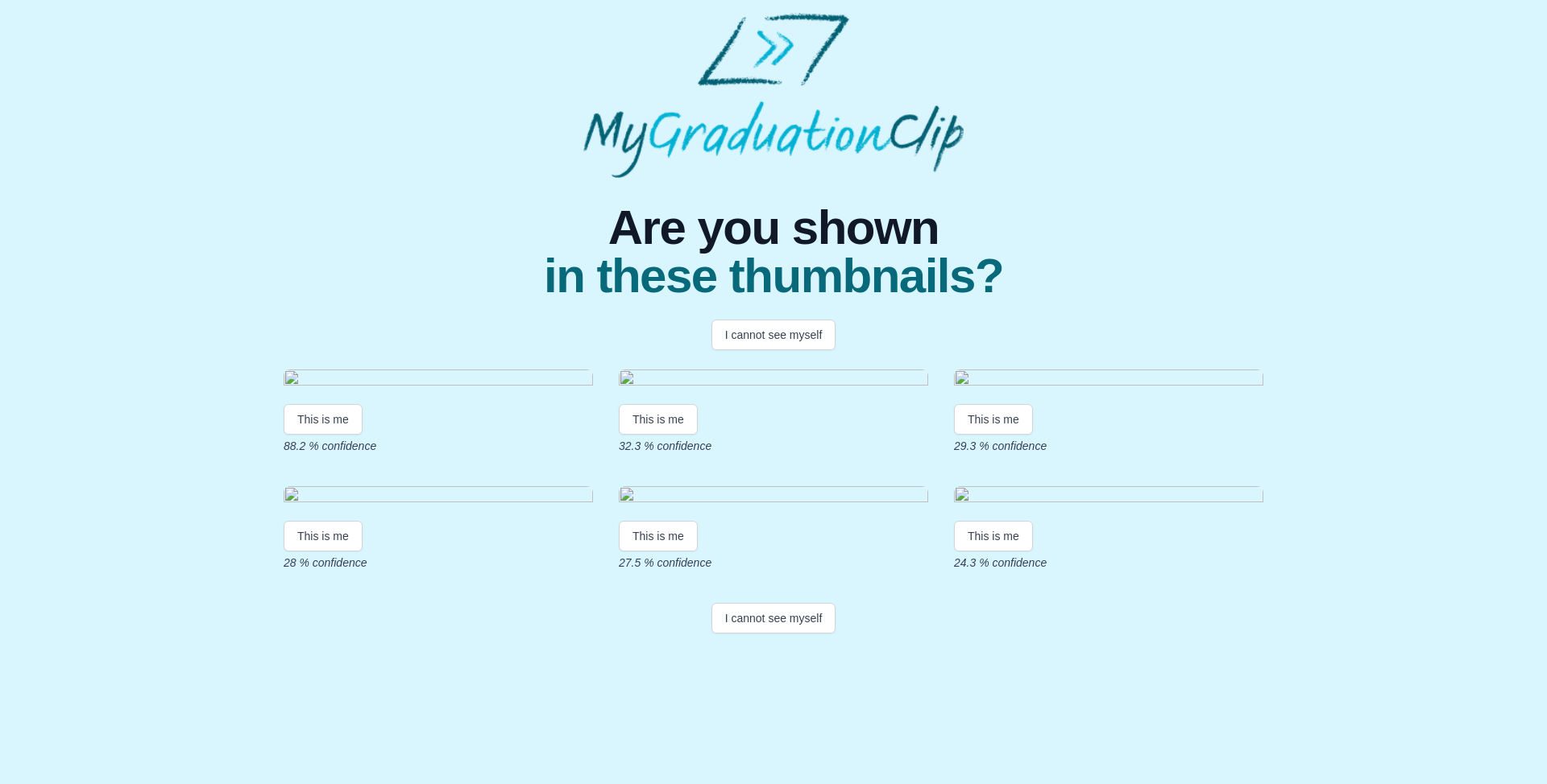
click at [781, 123] on img at bounding box center [773, 95] width 380 height 165
click at [319, 435] on button "This is me" at bounding box center [323, 419] width 79 height 30
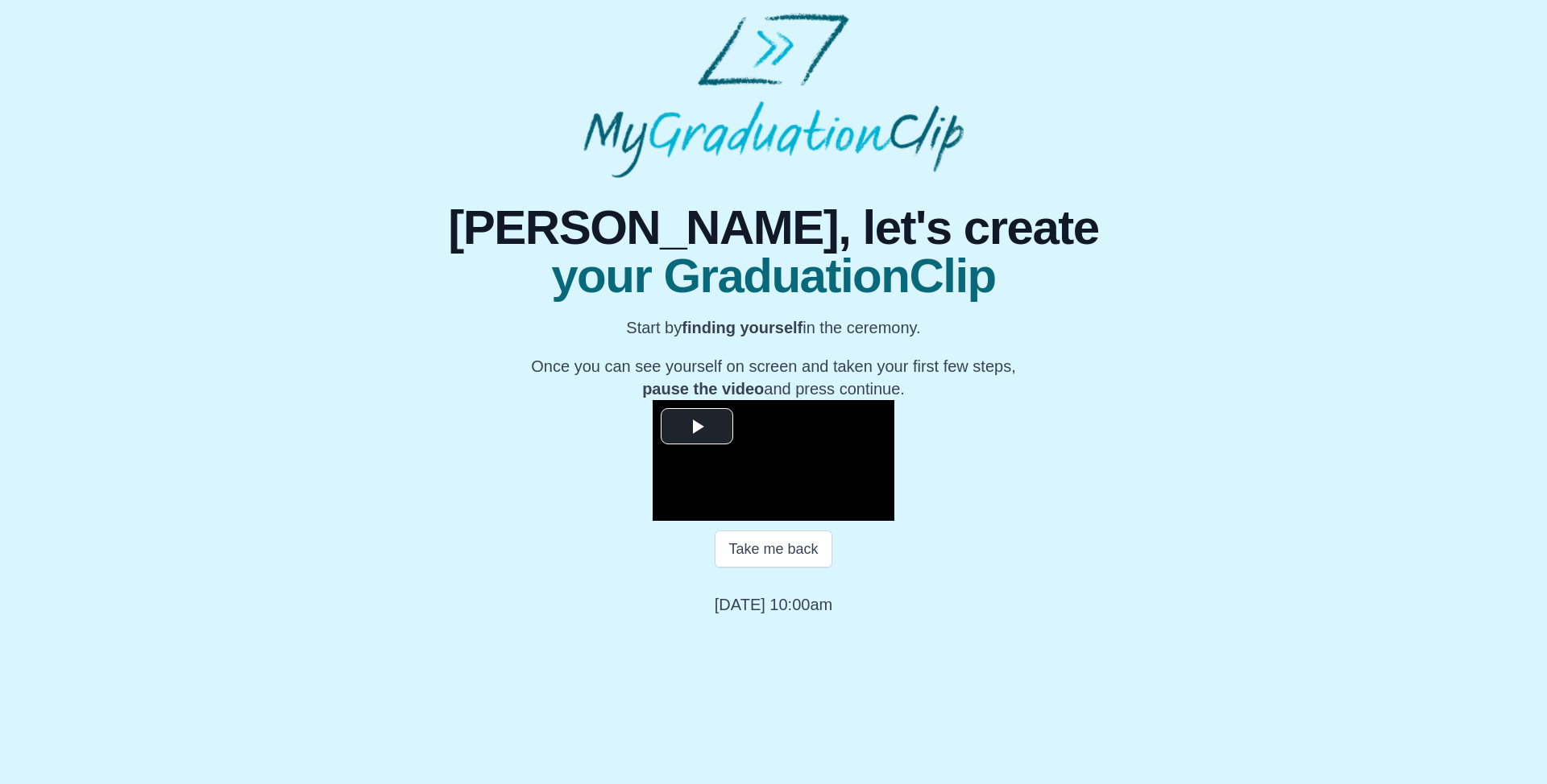
scroll to position [111, 0]
click at [792, 568] on button "Take me back" at bounding box center [773, 549] width 117 height 37
click at [834, 499] on video "Video Player" at bounding box center [773, 461] width 242 height 121
click at [816, 515] on video "Video Player" at bounding box center [773, 461] width 242 height 121
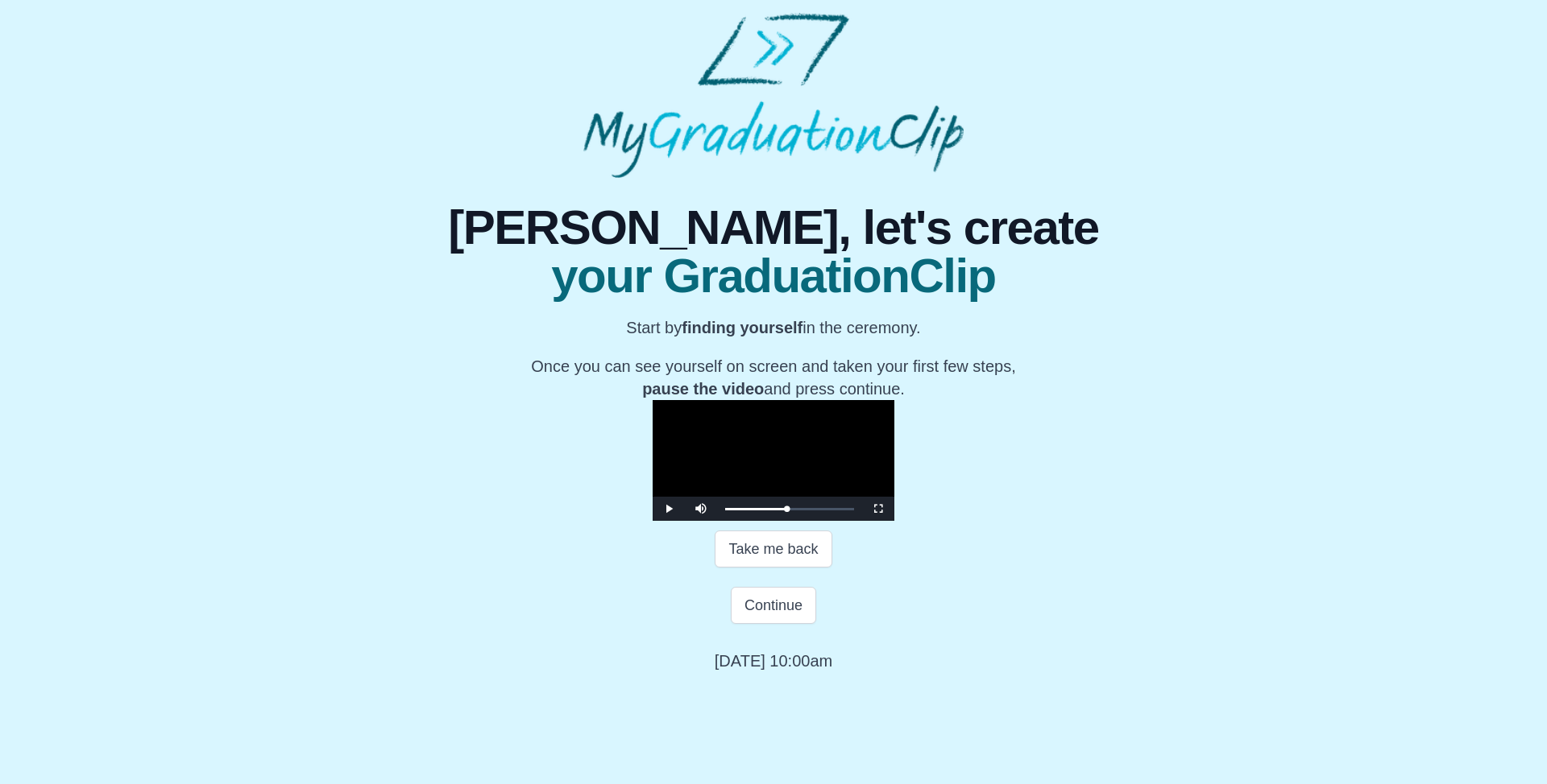
click at [816, 515] on video "Video Player" at bounding box center [773, 461] width 242 height 121
click at [788, 624] on button "Continue" at bounding box center [773, 605] width 85 height 37
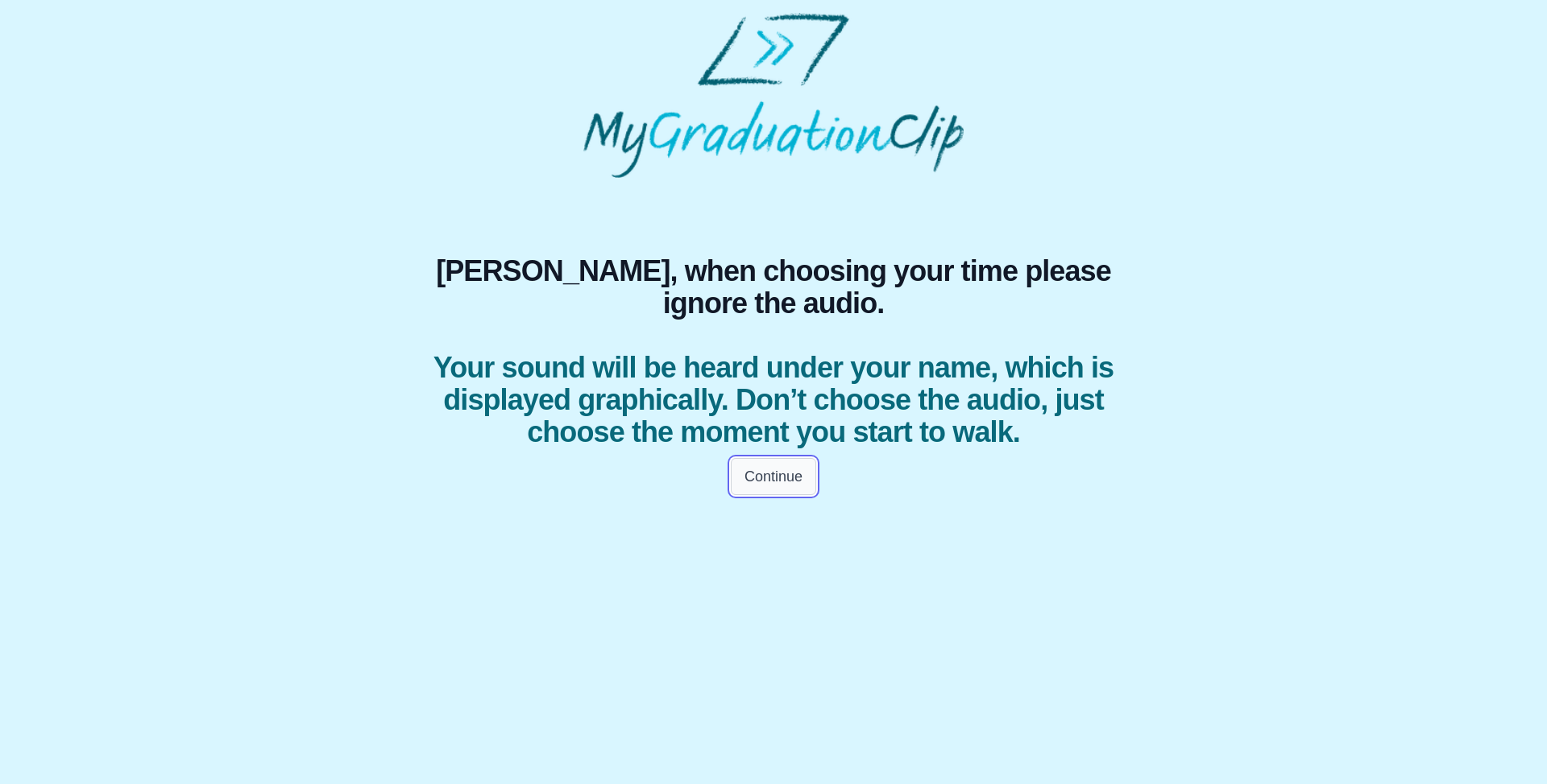
click at [815, 483] on button "Continue" at bounding box center [773, 476] width 85 height 37
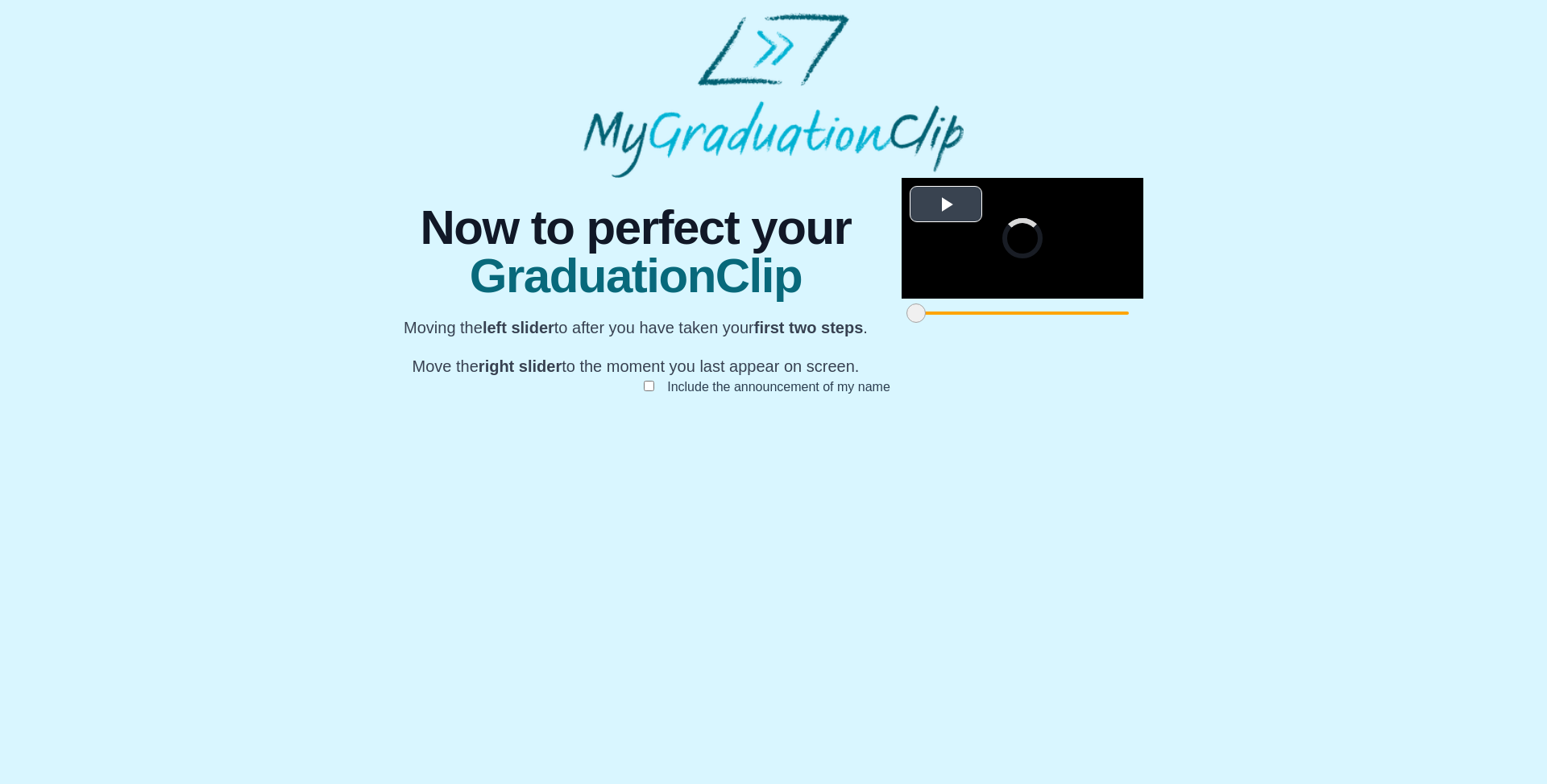
scroll to position [72, 0]
drag, startPoint x: 444, startPoint y: 707, endPoint x: 577, endPoint y: 700, distance: 133.2
click at [1040, 323] on span at bounding box center [1049, 313] width 19 height 19
drag, startPoint x: 1105, startPoint y: 706, endPoint x: 972, endPoint y: 696, distance: 133.4
click at [1432, 323] on span at bounding box center [1441, 313] width 19 height 19
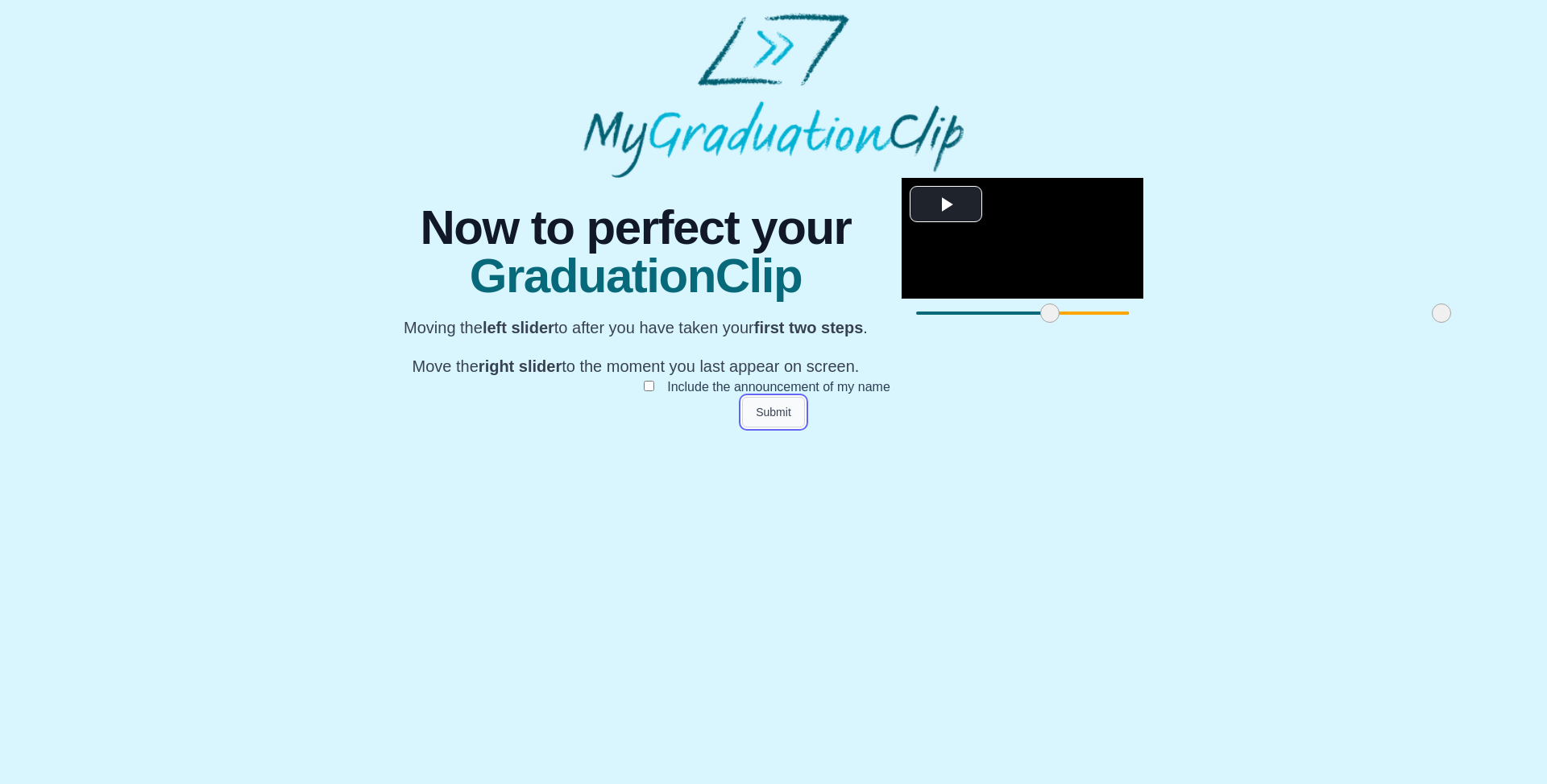
click at [798, 428] on button "Submit" at bounding box center [773, 412] width 62 height 30
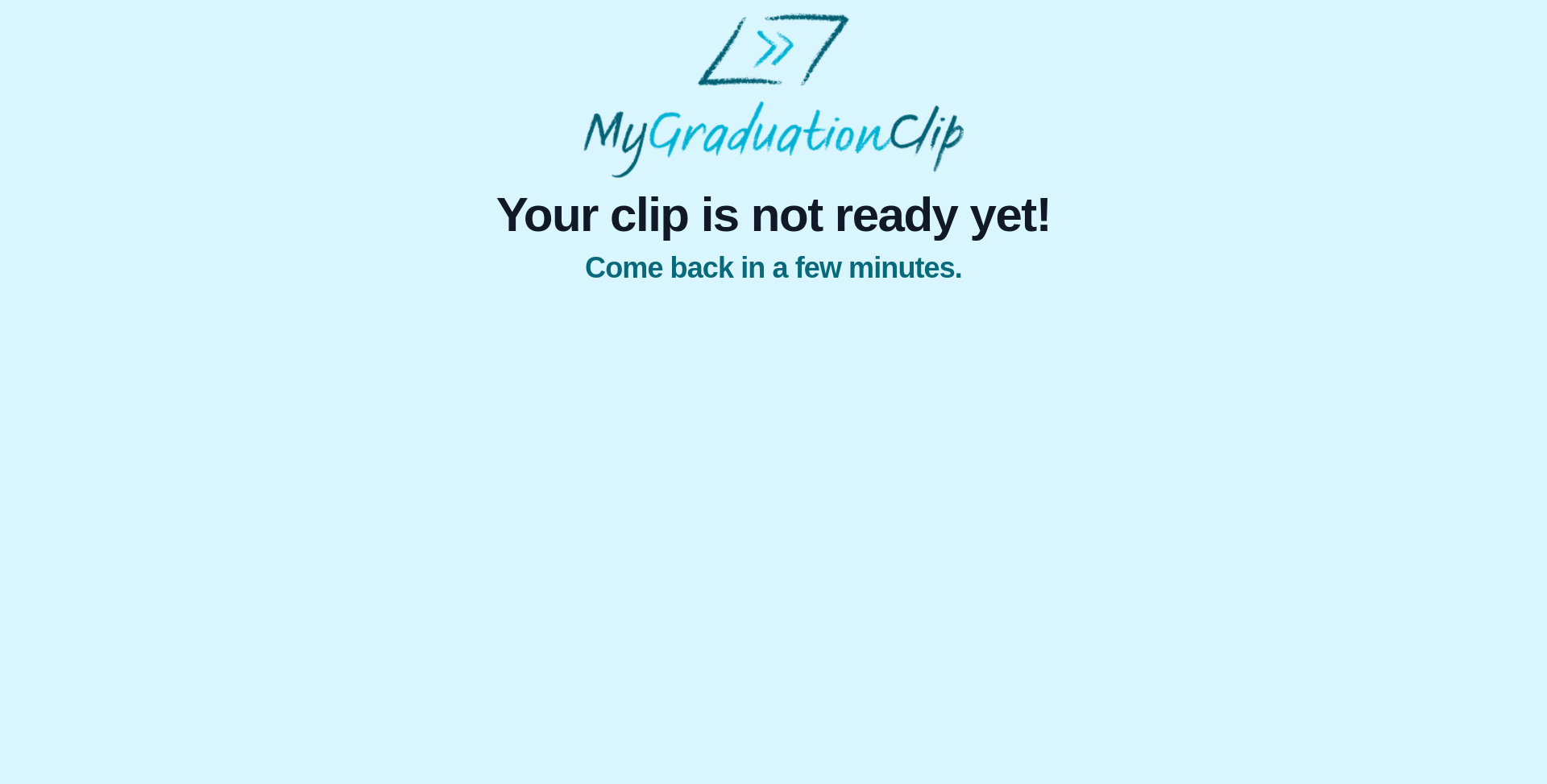
click at [806, 303] on html "Your clip is not ready yet! Come back in a few minutes." at bounding box center [773, 151] width 1547 height 303
click at [719, 303] on html "Your clip is not ready yet! Come back in a few minutes." at bounding box center [773, 151] width 1547 height 303
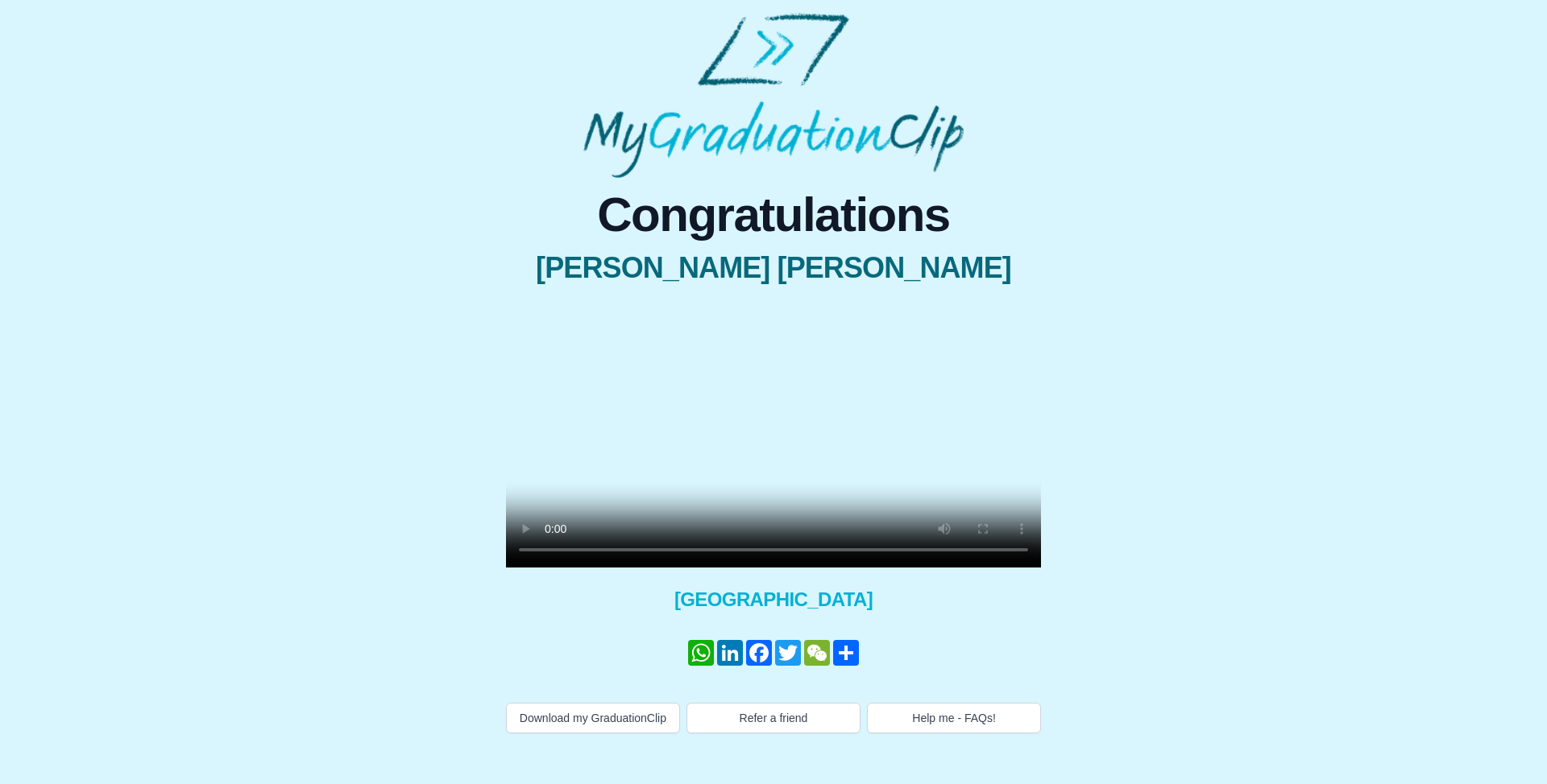
click at [833, 477] on video at bounding box center [773, 434] width 535 height 267
click at [886, 496] on video at bounding box center [773, 434] width 535 height 267
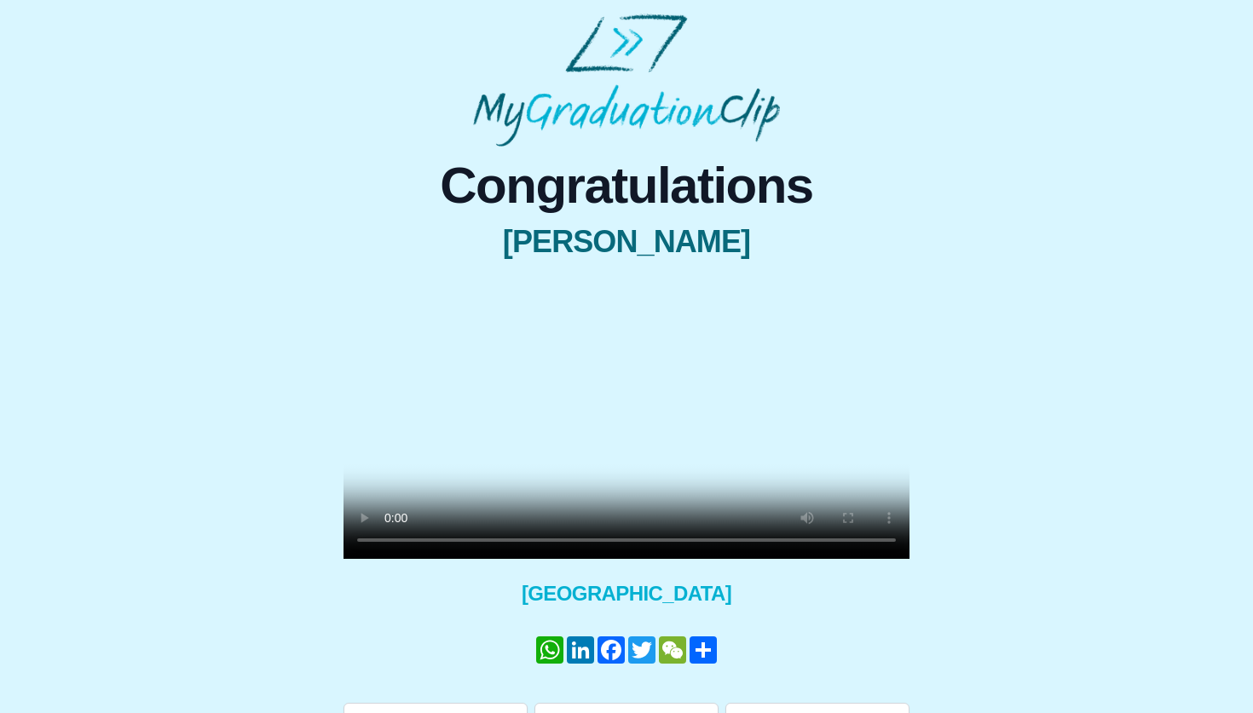
click at [592, 468] on video at bounding box center [627, 417] width 566 height 283
click at [1120, 434] on div "Congratulations [PERSON_NAME] × Share your GraduationClip now! WhatsApp LinkedI…" at bounding box center [627, 441] width 1226 height 588
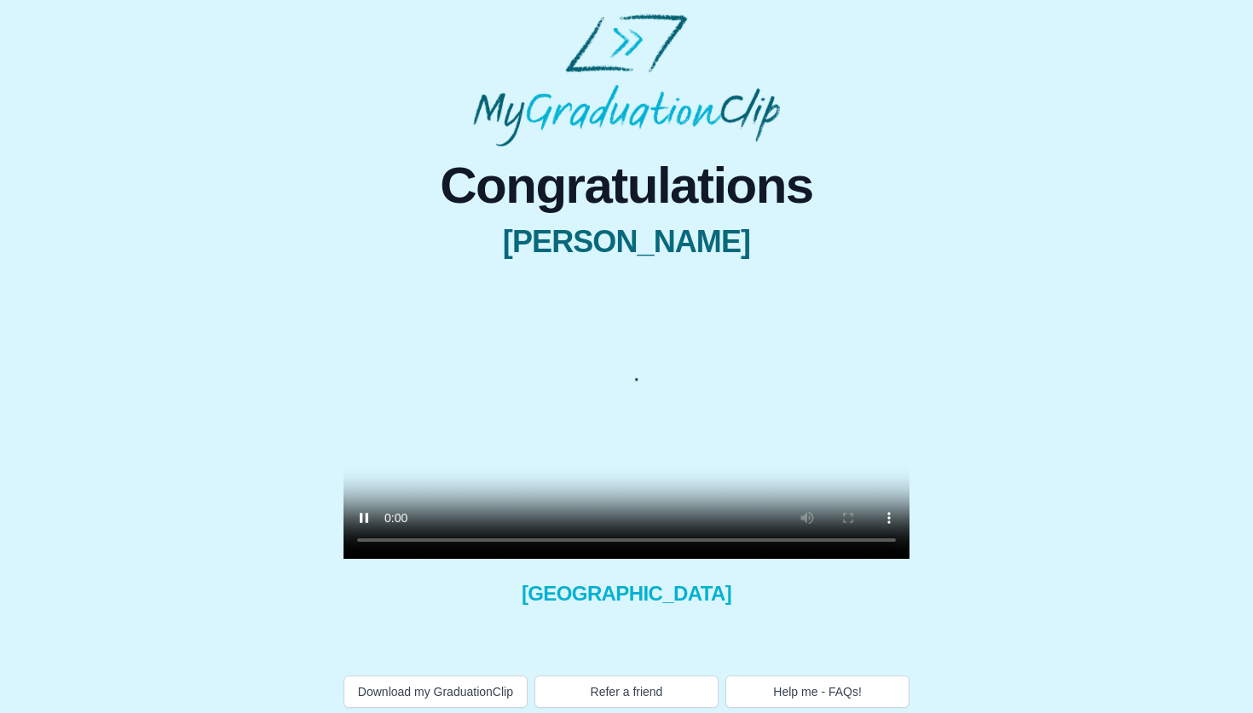
scroll to position [55, 0]
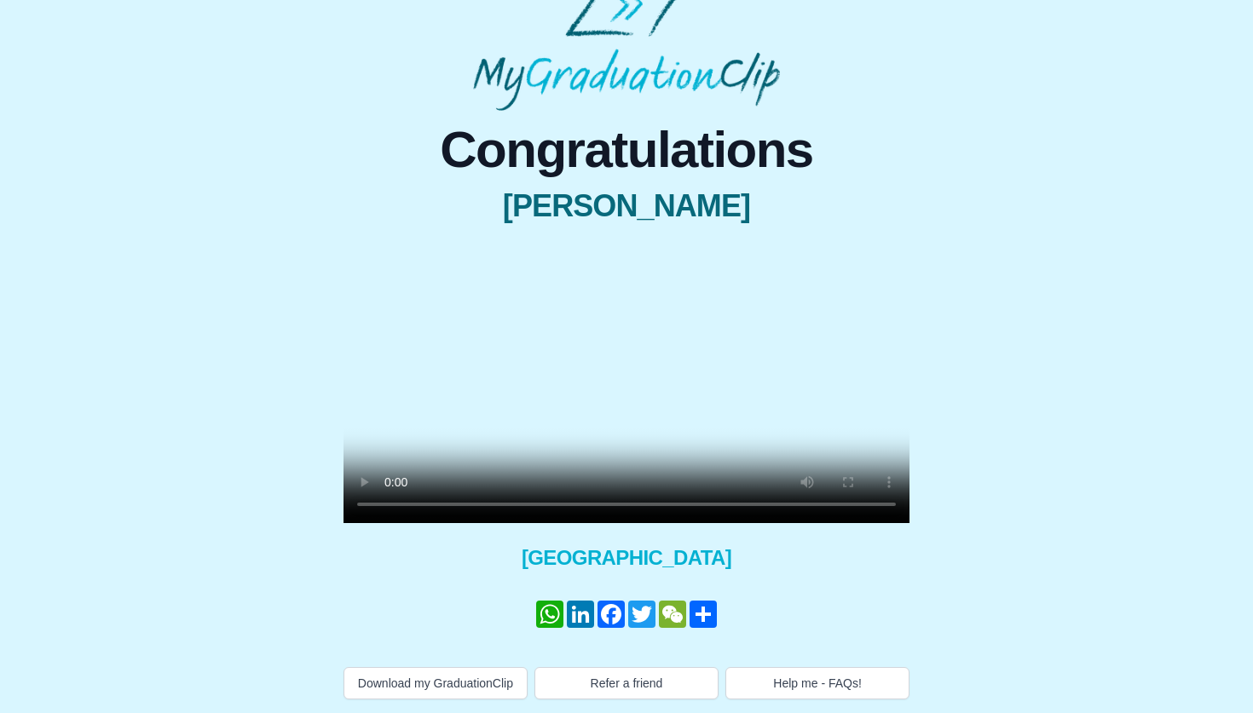
click at [729, 429] on video at bounding box center [627, 381] width 566 height 283
click at [795, 700] on button "Help me - FAQs!" at bounding box center [817, 683] width 184 height 32
click at [587, 427] on video at bounding box center [627, 381] width 566 height 283
click at [984, 147] on div "Congratulations Gemma Stenning × Share your GraduationClip now! WhatsApp Linked…" at bounding box center [627, 405] width 1226 height 588
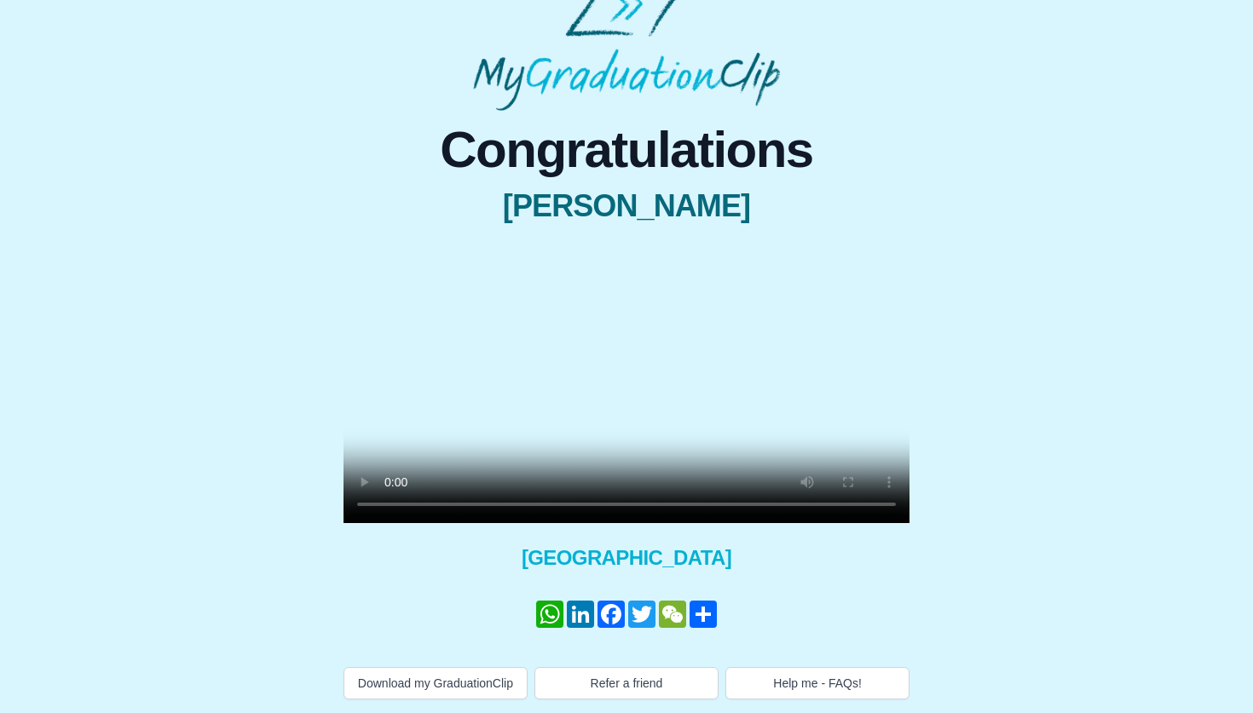
drag, startPoint x: 517, startPoint y: 190, endPoint x: 788, endPoint y: 197, distance: 271.1
click at [788, 197] on span "Gemma Stenning" at bounding box center [627, 206] width 566 height 34
copy span "Gemma Stenning"
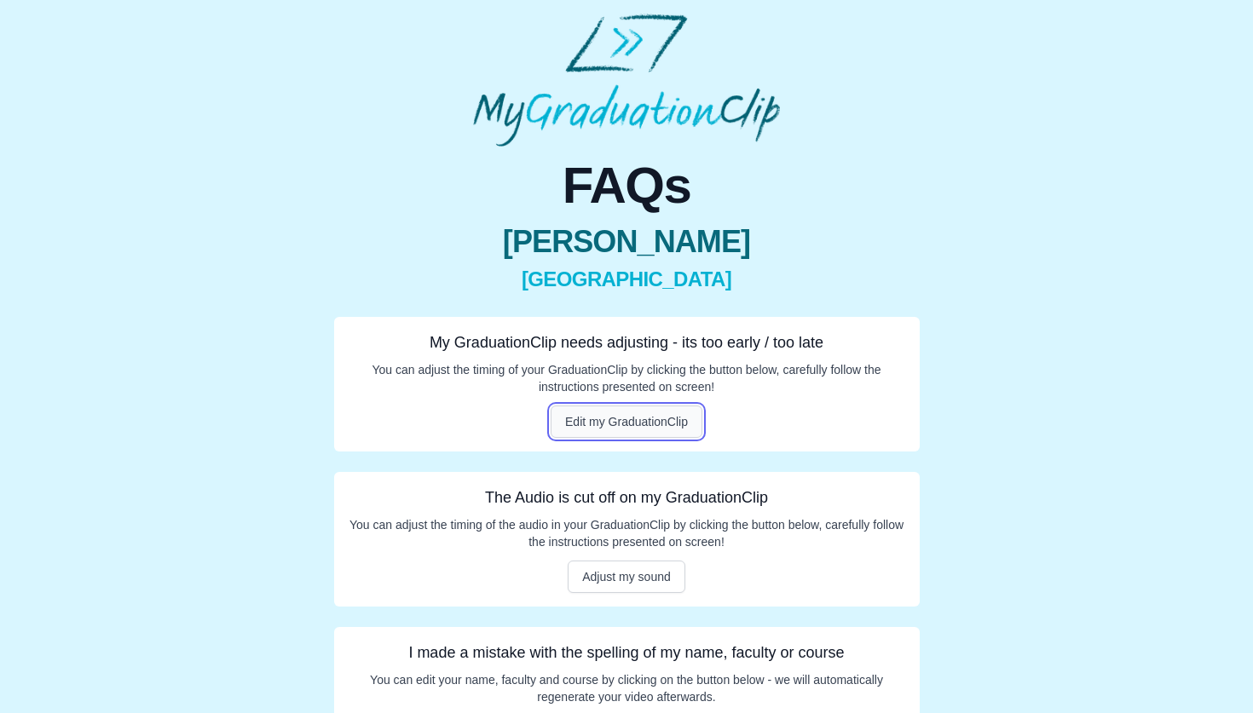
click at [649, 420] on button "Edit my GraduationClip" at bounding box center [627, 422] width 152 height 32
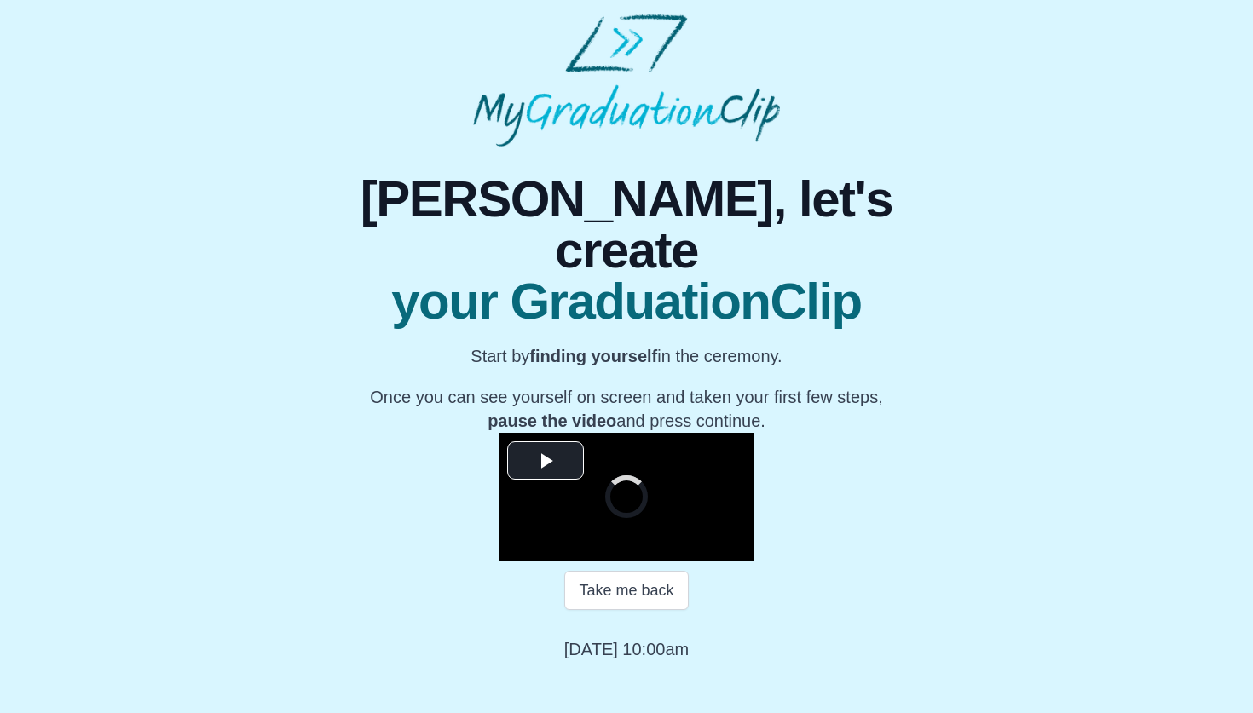
scroll to position [136, 0]
click at [637, 459] on video "Video Player" at bounding box center [627, 497] width 256 height 128
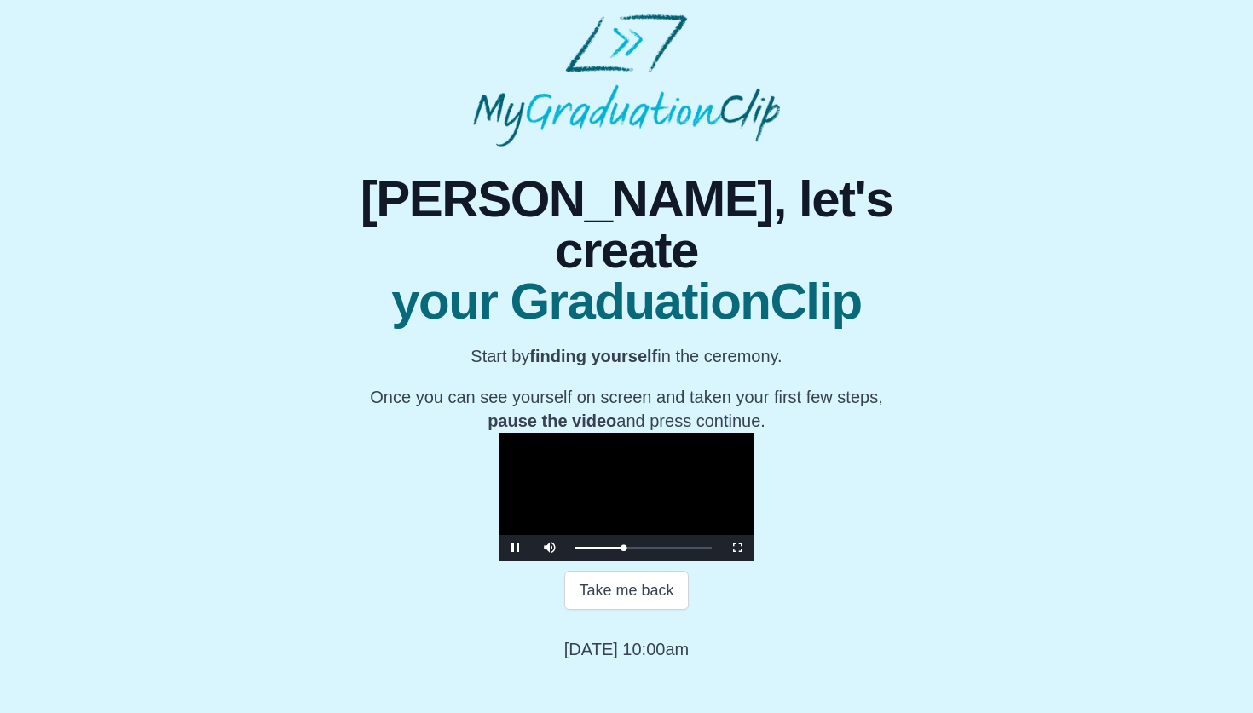
click at [637, 459] on video "Video Player" at bounding box center [627, 497] width 256 height 128
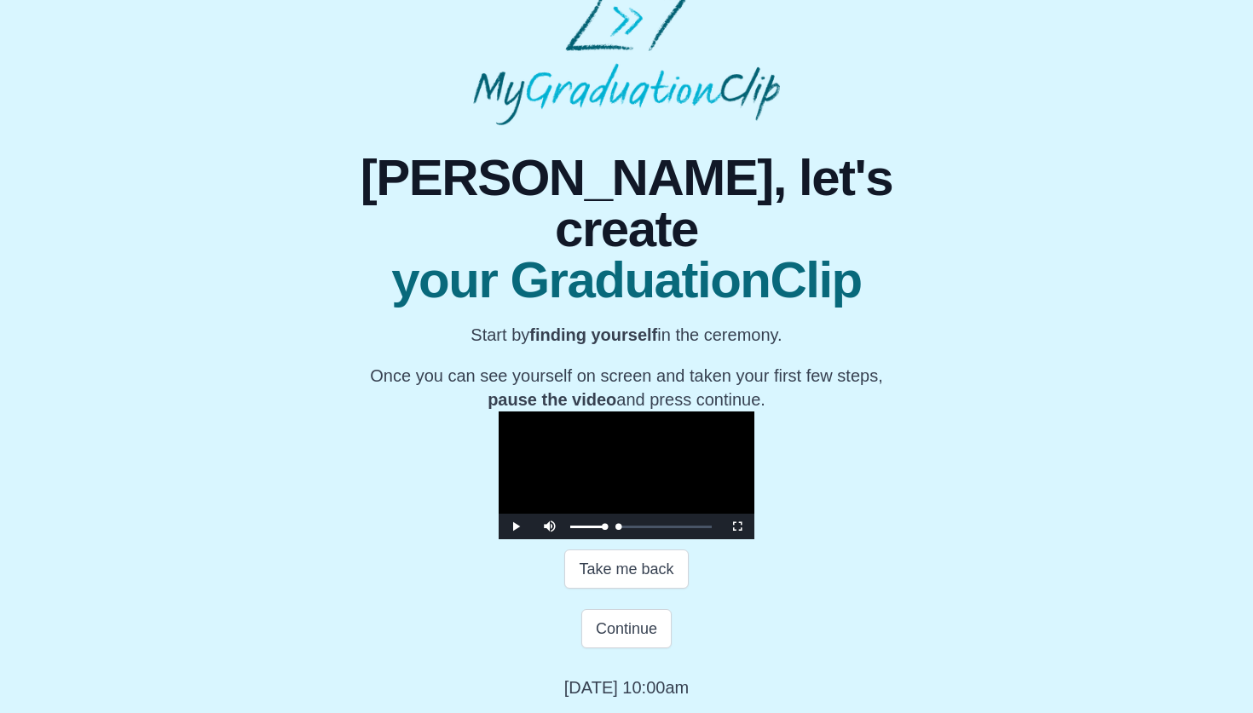
drag, startPoint x: 397, startPoint y: 589, endPoint x: 369, endPoint y: 589, distance: 28.1
click at [499, 540] on div "Play Mute Current Time 0:00 / Loaded : 0% 00:00 00:00 Progress : 0% Stream Type…" at bounding box center [627, 527] width 256 height 26
click at [603, 589] on button "Take me back" at bounding box center [626, 569] width 124 height 39
click at [572, 442] on video "Video Player" at bounding box center [627, 476] width 256 height 128
click at [581, 460] on video "Video Player" at bounding box center [627, 476] width 256 height 128
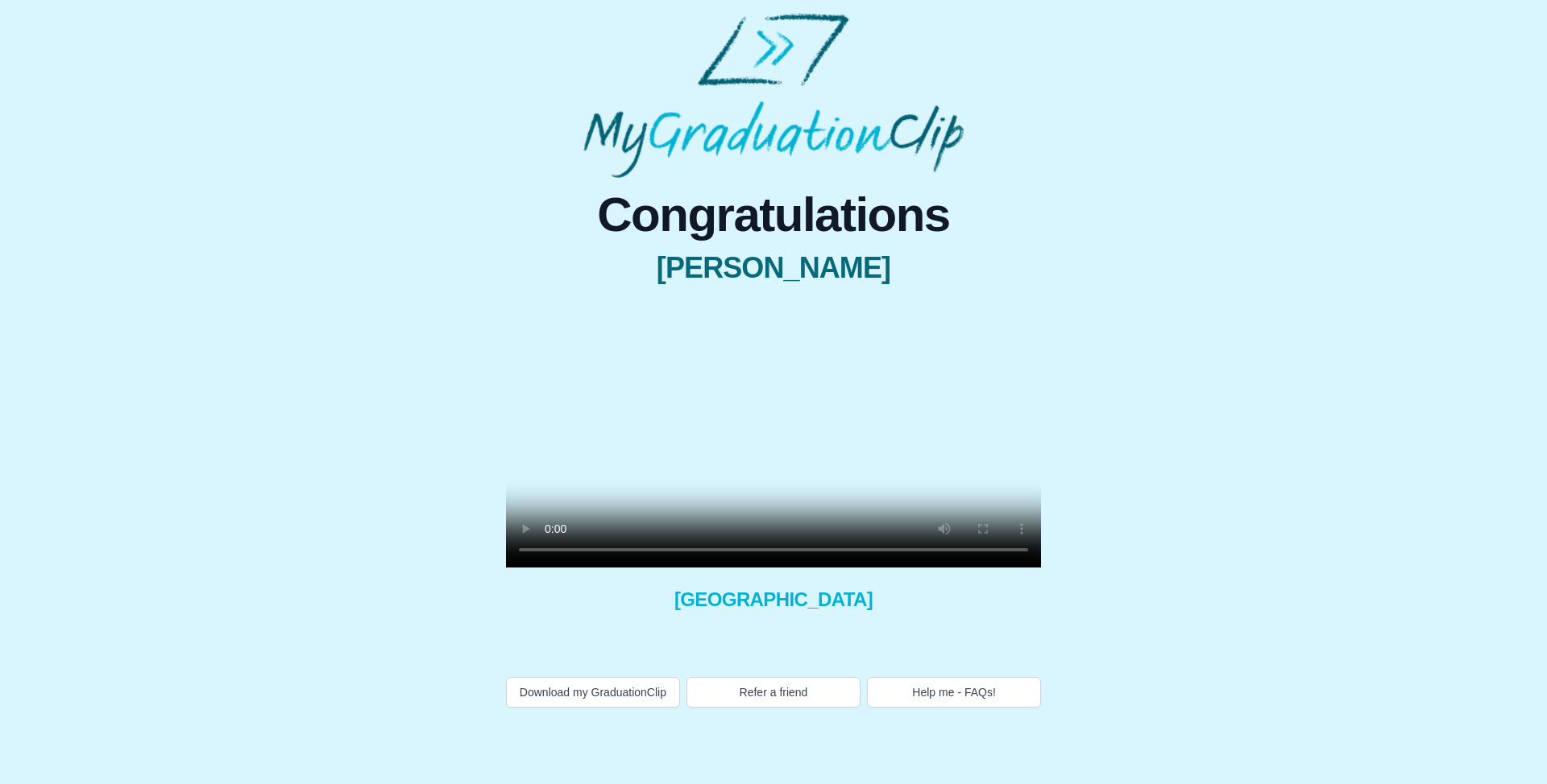
click at [811, 483] on video at bounding box center [773, 434] width 535 height 267
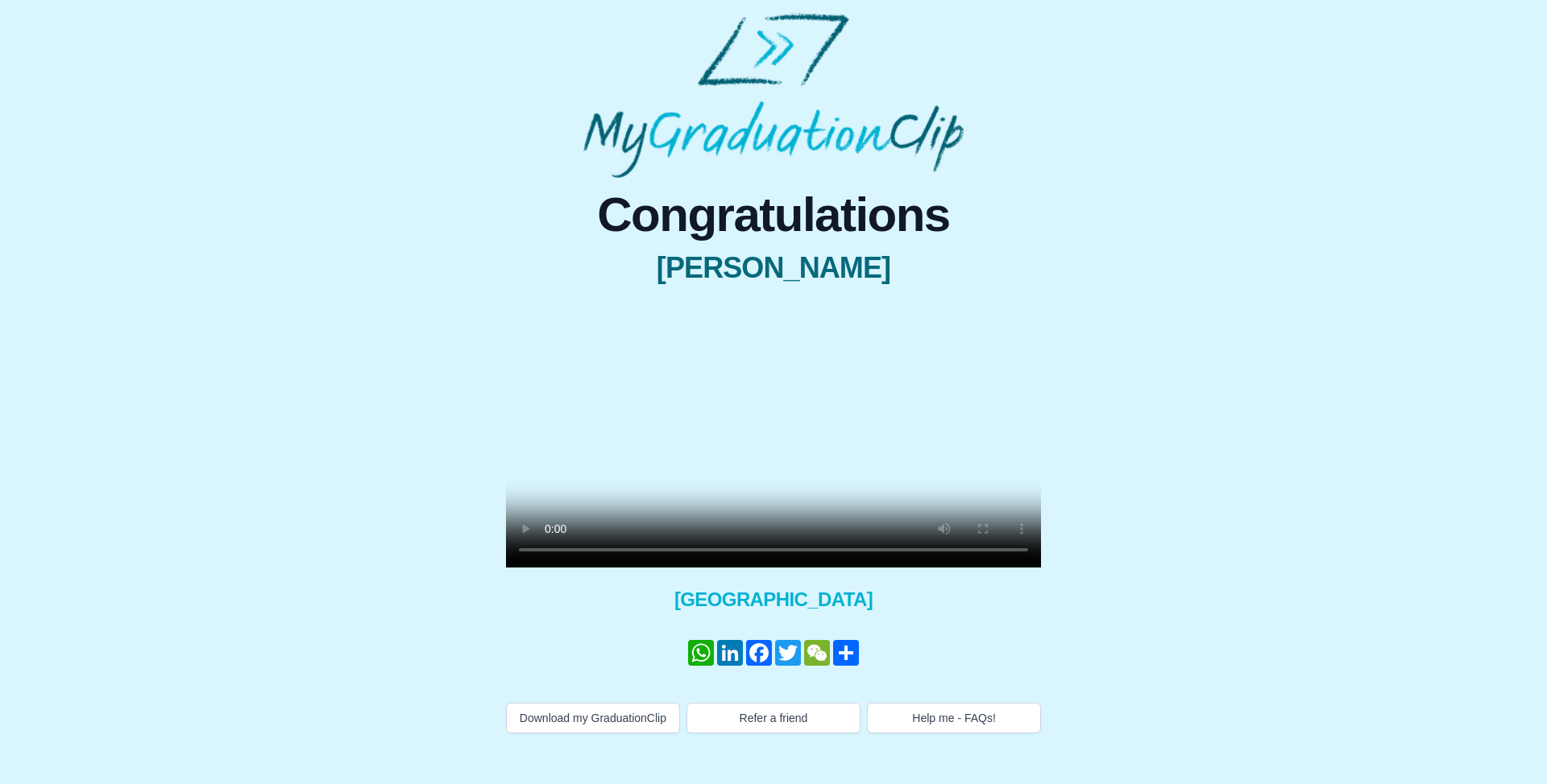
scroll to position [43, 0]
click at [982, 734] on button "Help me - FAQs!" at bounding box center [954, 718] width 174 height 30
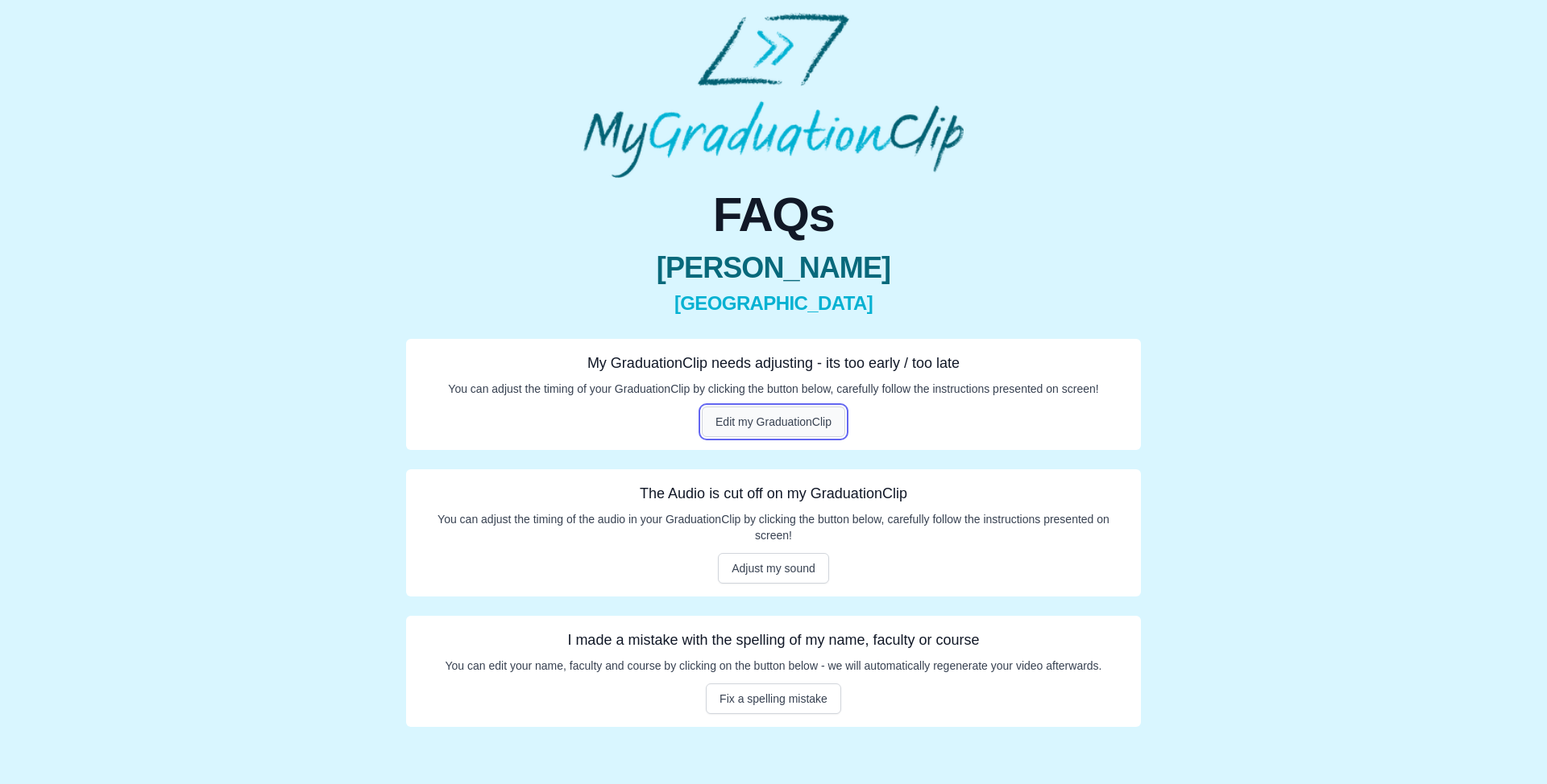
click at [750, 430] on button "Edit my GraduationClip" at bounding box center [773, 421] width 144 height 30
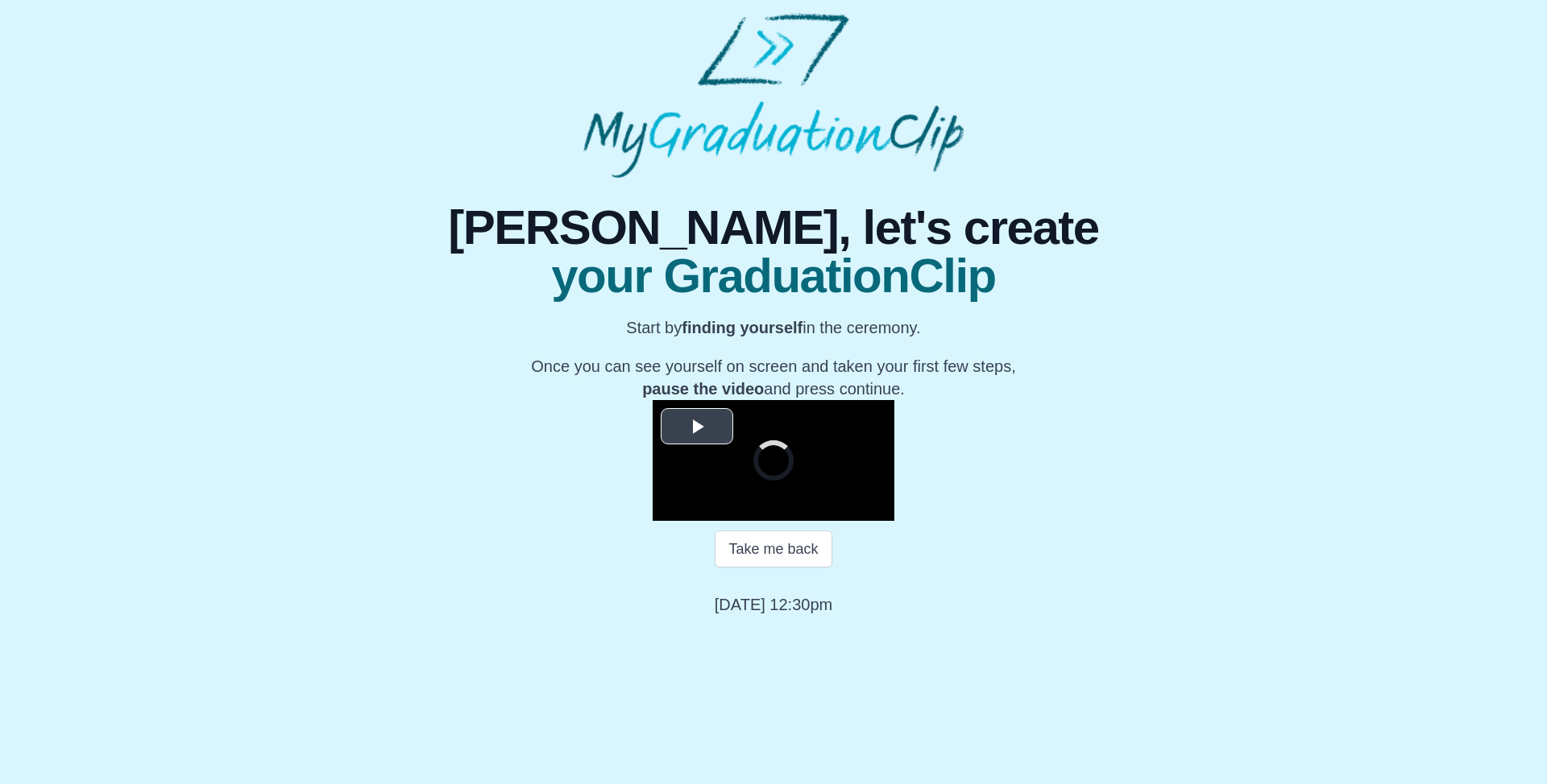
scroll to position [111, 0]
click at [807, 520] on video "Video Player" at bounding box center [773, 461] width 242 height 121
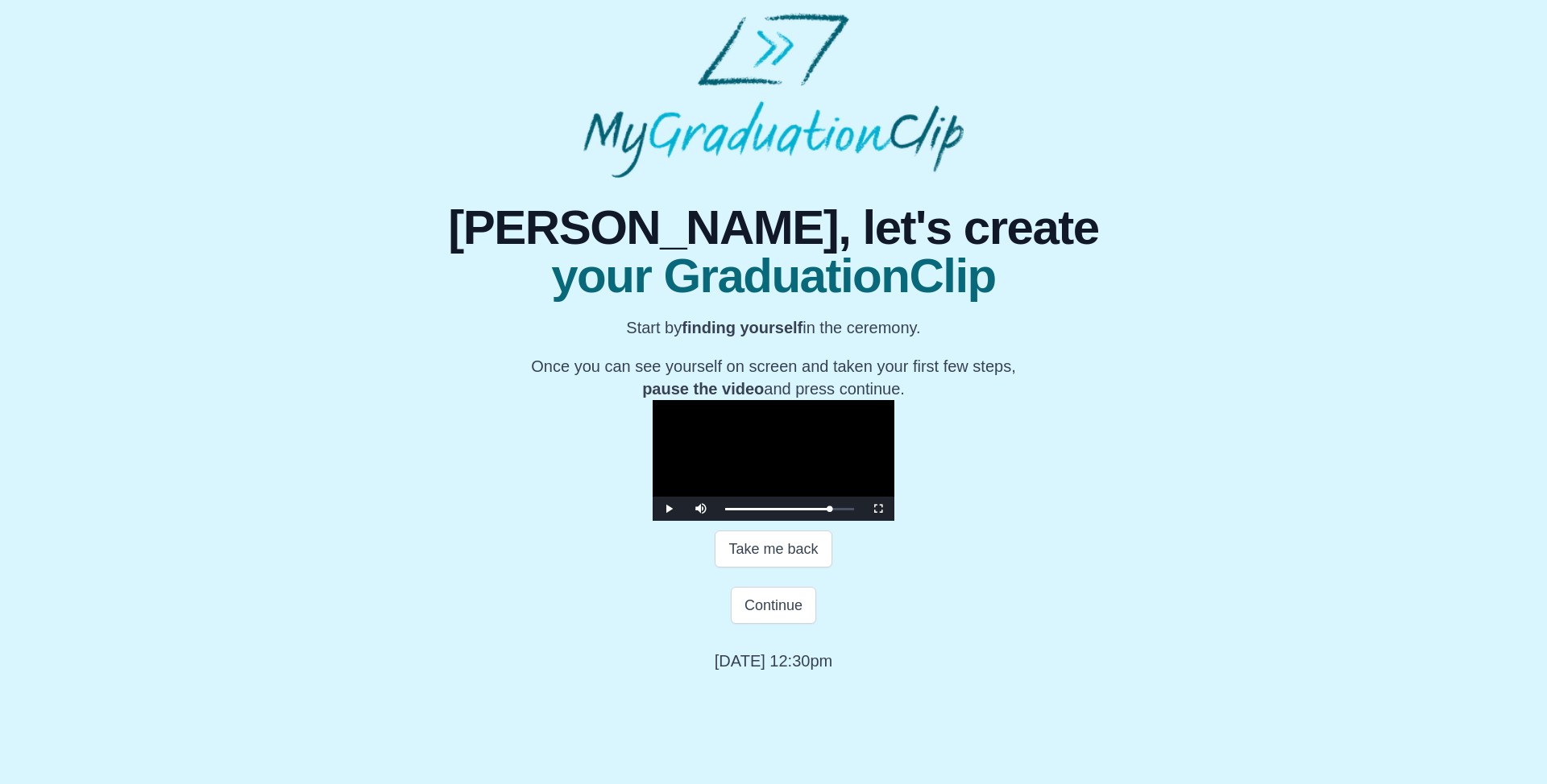
click at [757, 520] on video "Video Player" at bounding box center [773, 461] width 242 height 121
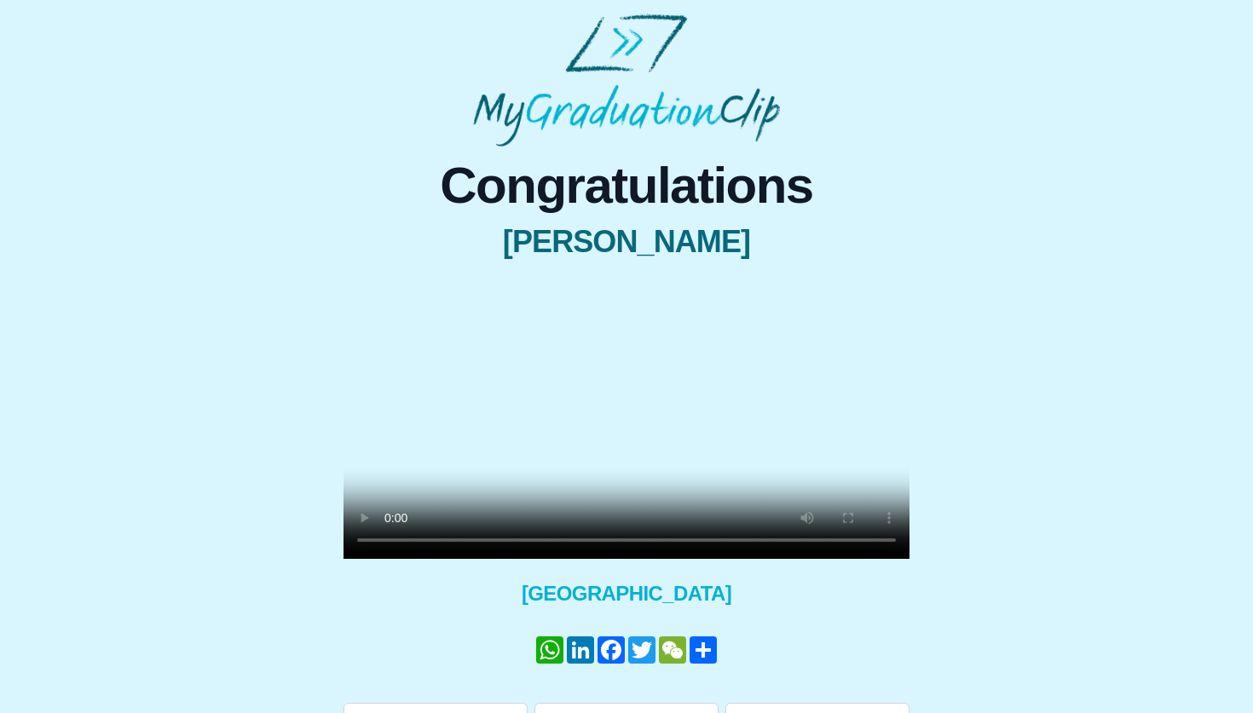
click at [587, 519] on video at bounding box center [627, 417] width 566 height 283
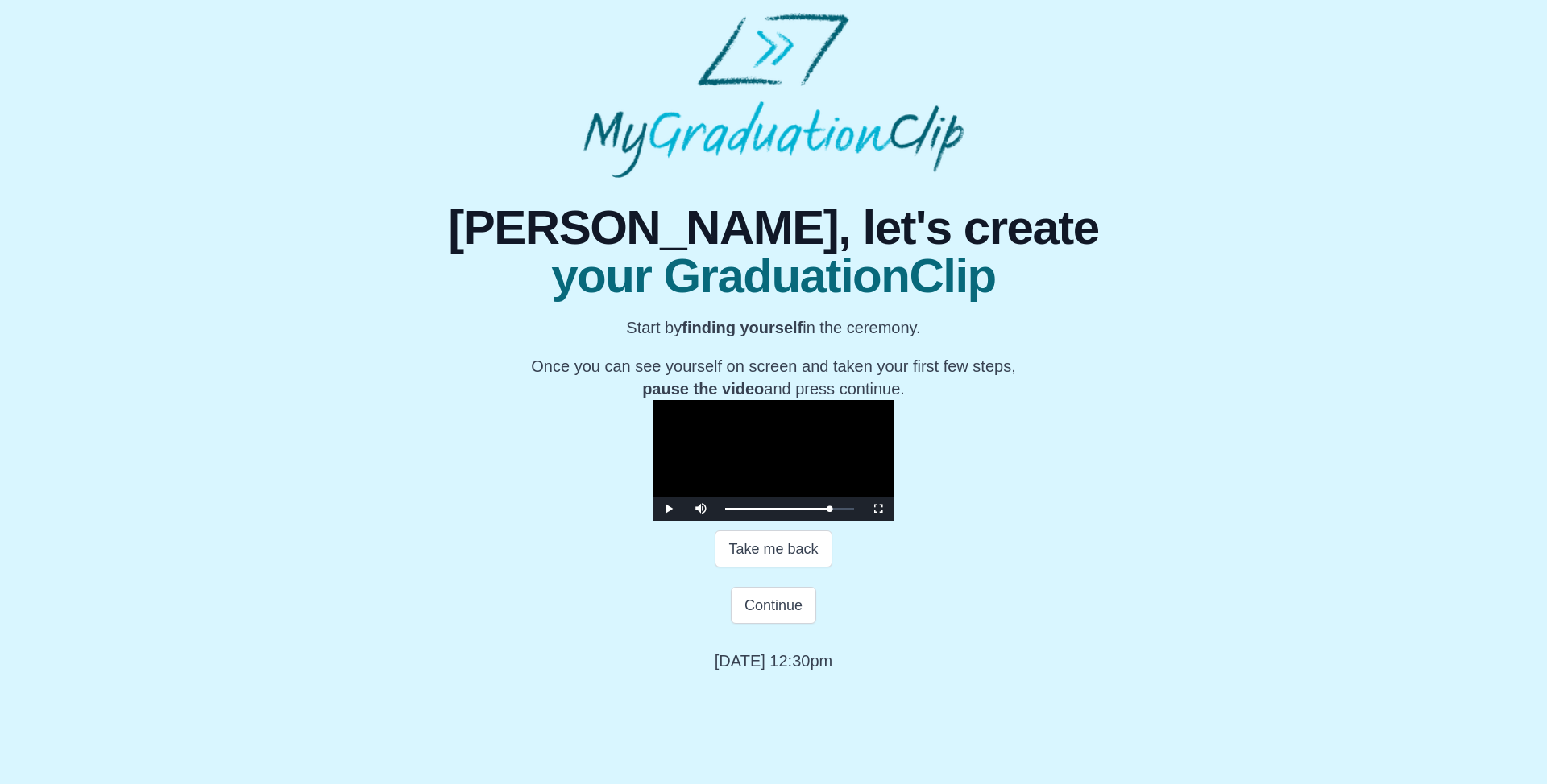
scroll to position [111, 0]
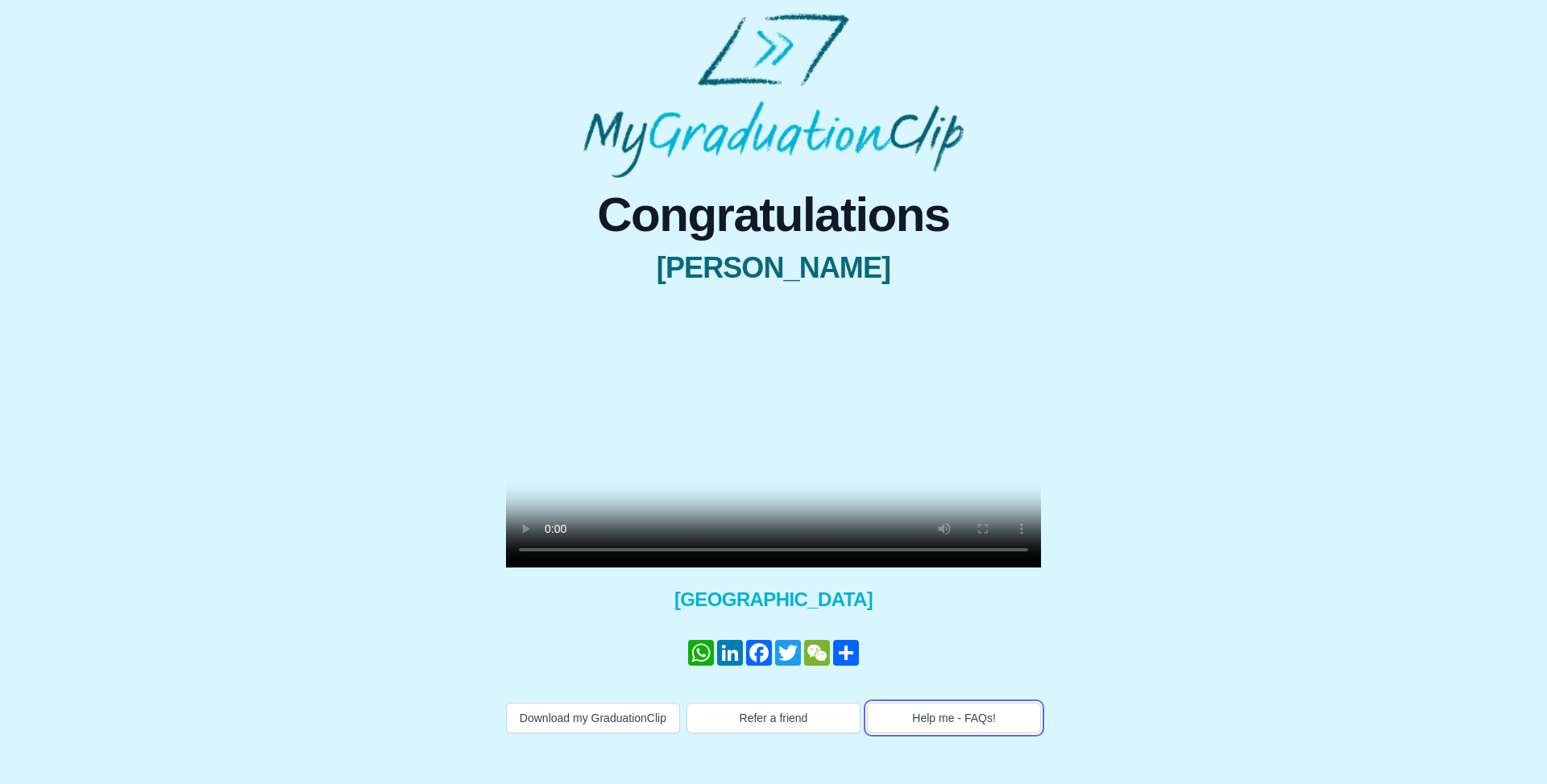
scroll to position [42, 0]
